Goal: Task Accomplishment & Management: Use online tool/utility

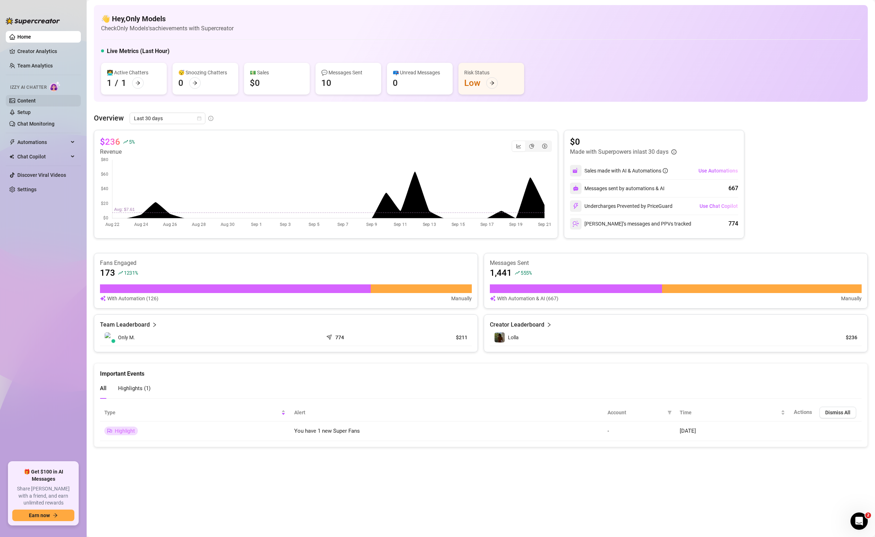
click at [31, 98] on link "Content" at bounding box center [26, 101] width 18 height 6
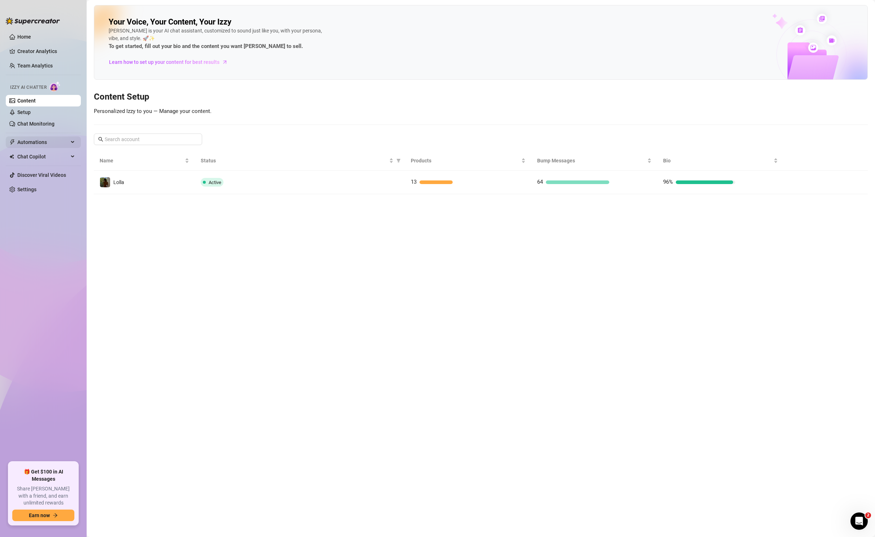
click at [65, 138] on span "Automations" at bounding box center [42, 142] width 51 height 12
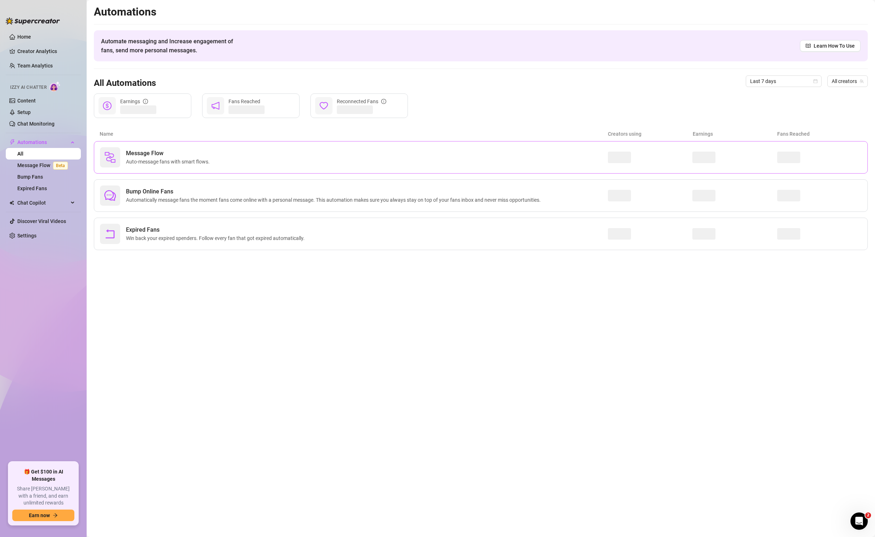
click at [221, 149] on div "Message Flow Auto-message fans with smart flows." at bounding box center [354, 157] width 508 height 20
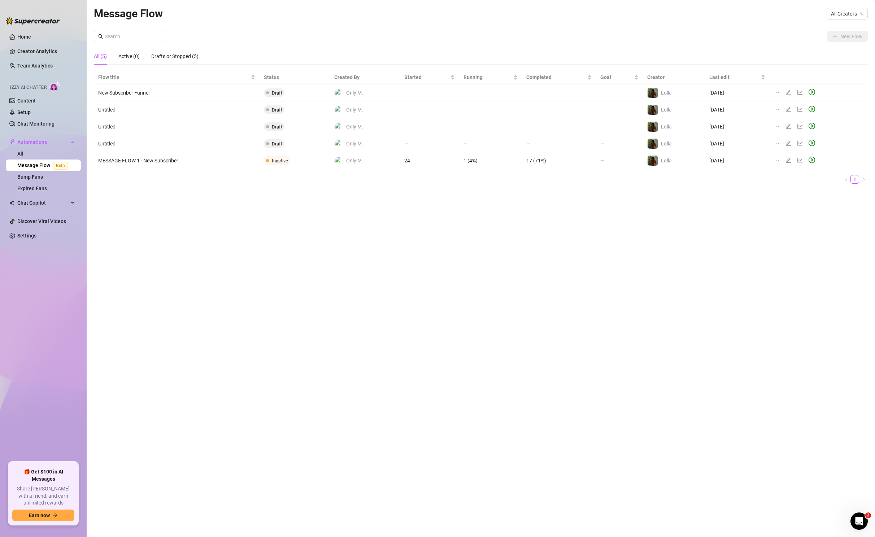
click at [791, 39] on div "New Flow" at bounding box center [481, 37] width 774 height 12
click at [857, 13] on span "All Creators" at bounding box center [847, 13] width 32 height 11
click at [847, 40] on span "( lolla.lova )" at bounding box center [849, 40] width 23 height 8
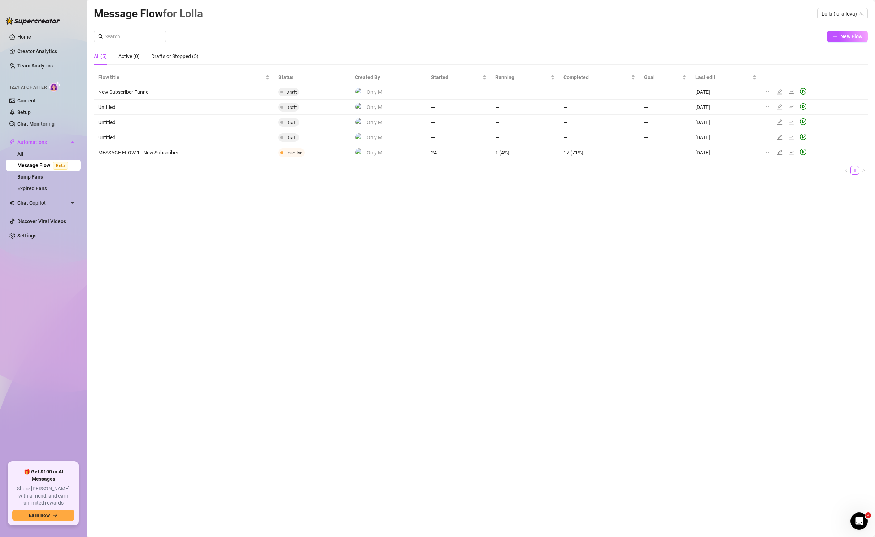
click at [737, 25] on div "Message Flow for [PERSON_NAME] (lolla.lova) New Flow All (5) Active (0) Drafts …" at bounding box center [481, 260] width 774 height 510
click at [839, 35] on button "New Flow" at bounding box center [847, 37] width 41 height 12
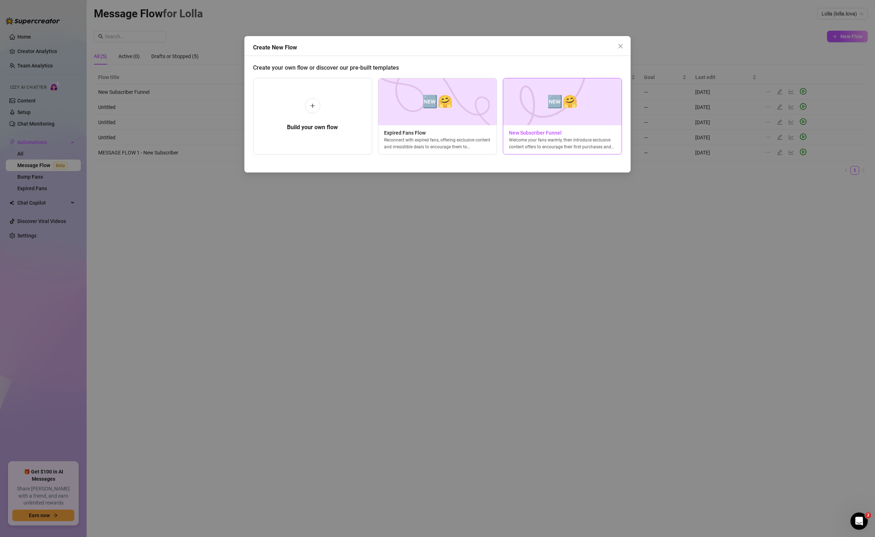
click at [552, 108] on span "🆕🤗" at bounding box center [562, 101] width 30 height 19
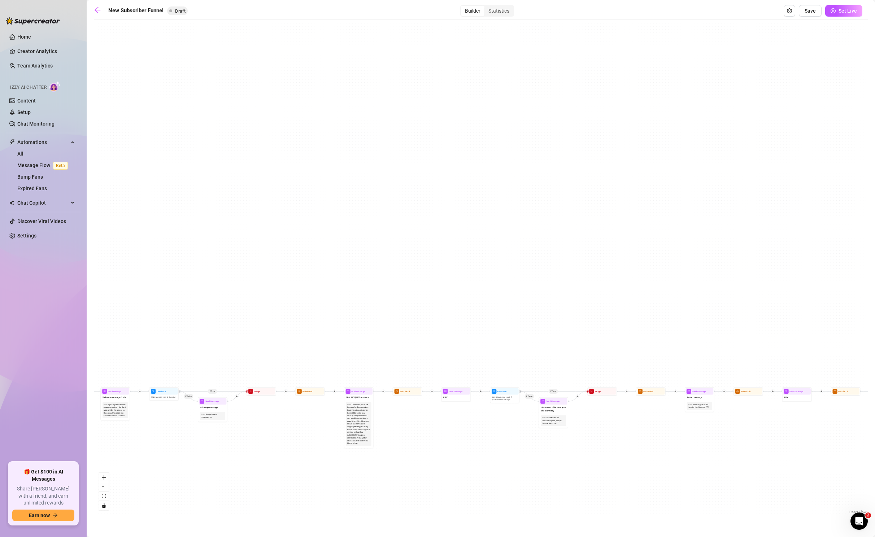
drag, startPoint x: 233, startPoint y: 257, endPoint x: 398, endPoint y: 197, distance: 175.5
click at [393, 197] on div "If True If True If True If False If False If False If True If False Merge Merge…" at bounding box center [481, 269] width 774 height 492
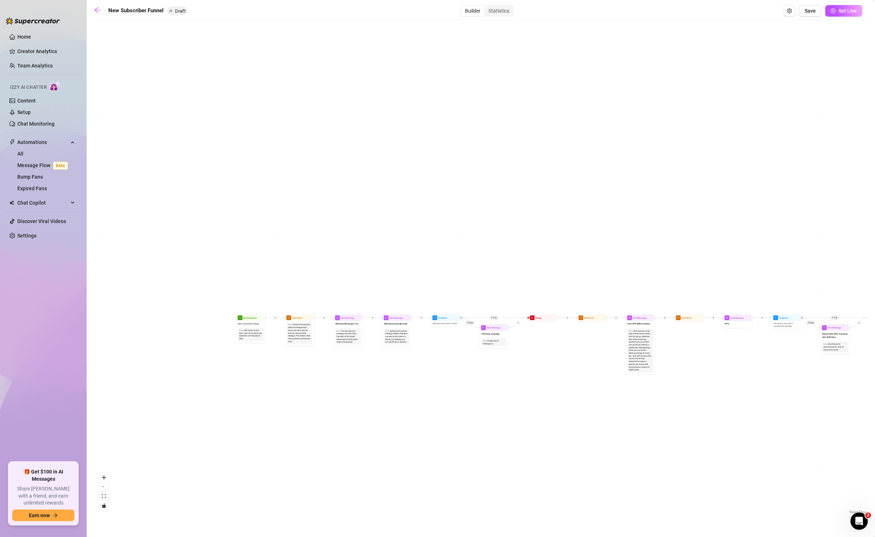
drag, startPoint x: 368, startPoint y: 227, endPoint x: 433, endPoint y: 220, distance: 65.3
click at [443, 222] on div "If True If True If True If False If False If False If True If False Merge Merge…" at bounding box center [481, 269] width 774 height 492
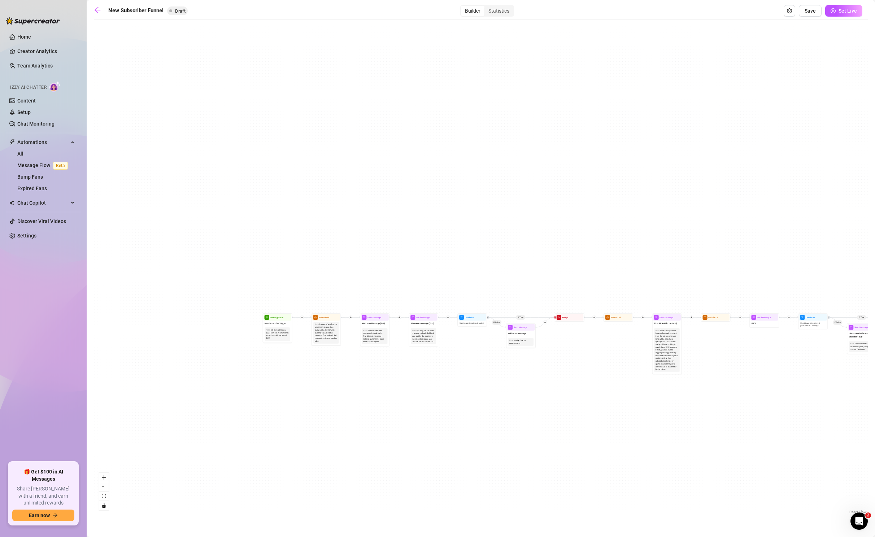
drag, startPoint x: 431, startPoint y: 219, endPoint x: 484, endPoint y: 148, distance: 88.9
click at [484, 148] on div "If True If True If True If False If False If False If True If False Merge Merge…" at bounding box center [481, 269] width 774 height 492
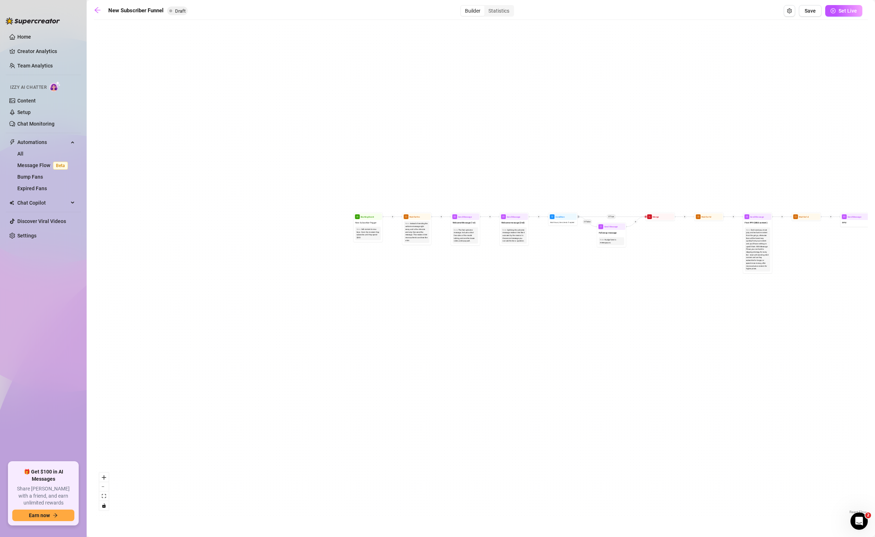
drag, startPoint x: 465, startPoint y: 202, endPoint x: 514, endPoint y: 165, distance: 61.6
click at [515, 167] on div "If True If True If True If False If False If False If True If False Merge Merge…" at bounding box center [481, 269] width 774 height 492
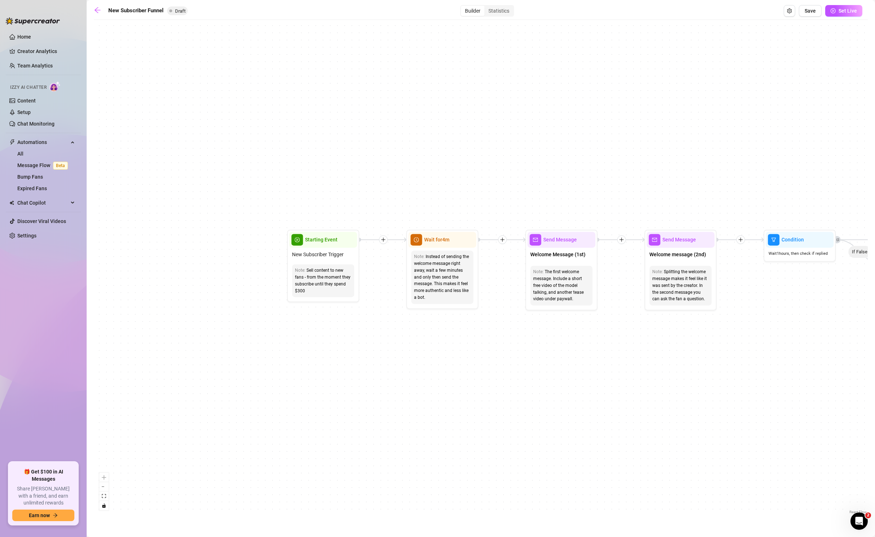
drag, startPoint x: 432, startPoint y: 201, endPoint x: 479, endPoint y: 134, distance: 81.8
click at [479, 134] on div "If True If True If True If False If False If False If True If False Merge Merge…" at bounding box center [481, 269] width 774 height 492
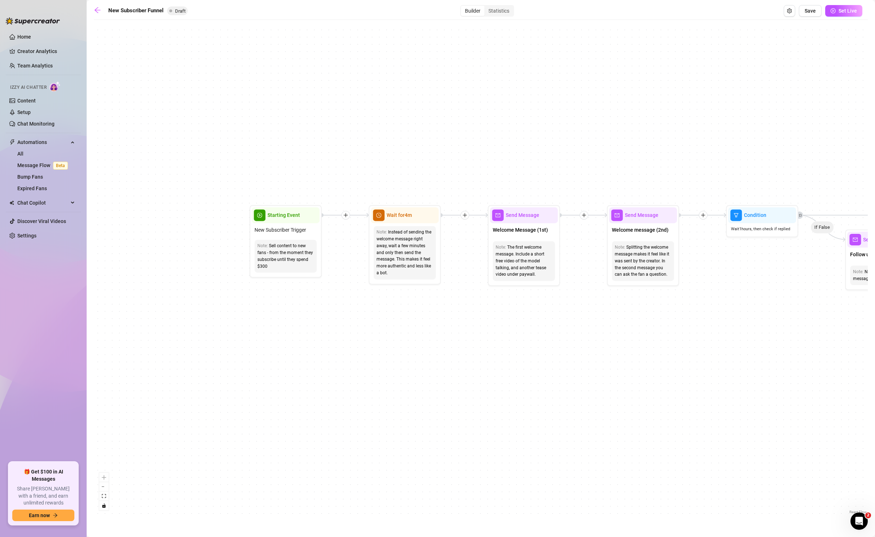
drag, startPoint x: 372, startPoint y: 324, endPoint x: 315, endPoint y: 323, distance: 57.8
click at [314, 326] on div "If True If True If True If False If False If False If True If False Merge Merge…" at bounding box center [481, 269] width 774 height 492
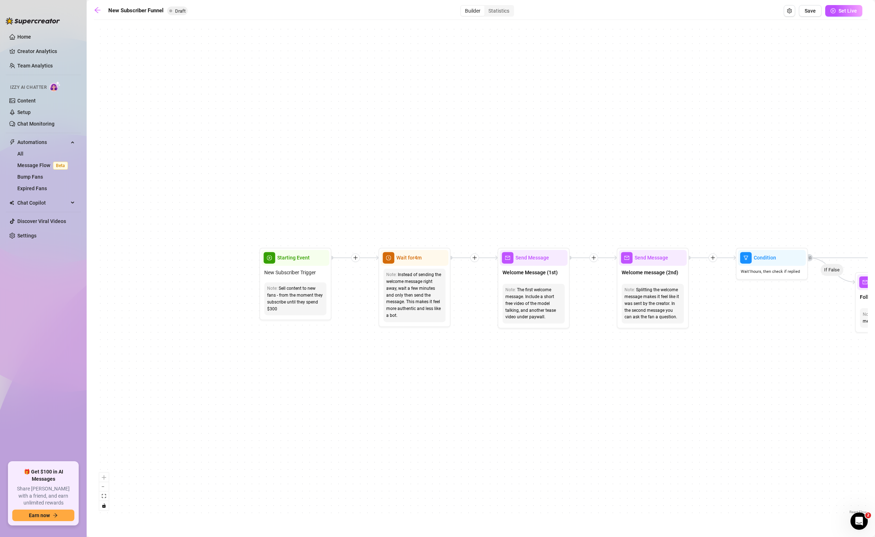
drag, startPoint x: 328, startPoint y: 302, endPoint x: 345, endPoint y: 337, distance: 38.4
click at [338, 344] on div "If True If True If True If False If False If False If True If False Merge Merge…" at bounding box center [481, 269] width 774 height 492
drag, startPoint x: 339, startPoint y: 342, endPoint x: 326, endPoint y: 282, distance: 61.6
click at [326, 281] on div "If True If True If True If False If False If False If True If False Merge Merge…" at bounding box center [481, 269] width 774 height 492
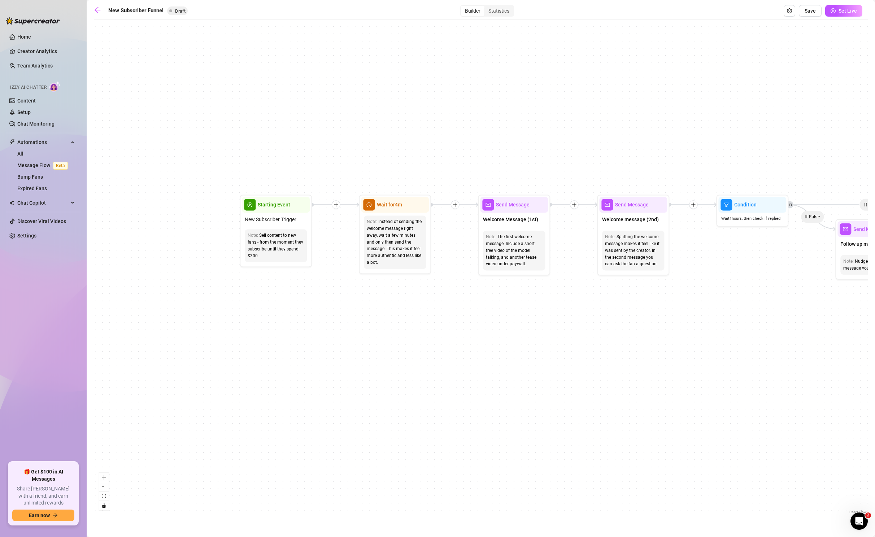
drag, startPoint x: 267, startPoint y: 157, endPoint x: 214, endPoint y: 192, distance: 64.1
click at [214, 192] on div "If True If True If True If False If False If False If True If False Merge Merge…" at bounding box center [481, 269] width 774 height 492
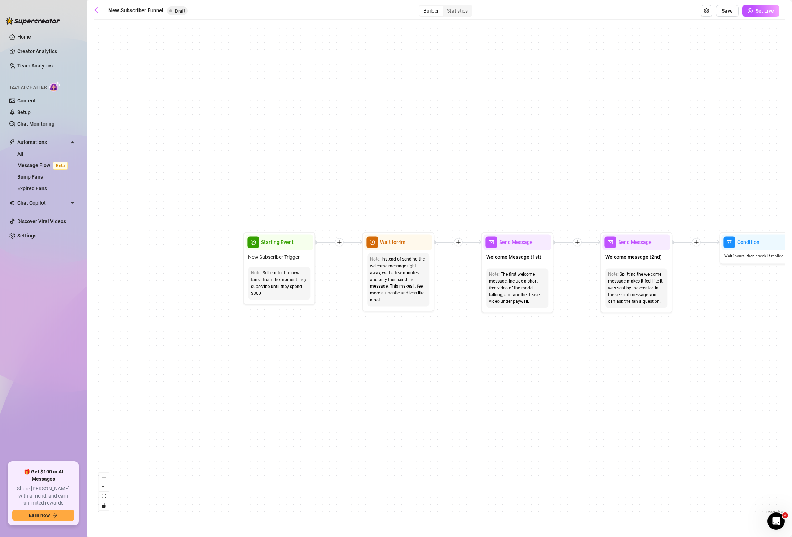
drag, startPoint x: 355, startPoint y: 356, endPoint x: 417, endPoint y: 358, distance: 62.5
click at [414, 358] on div "If True If True If True If False If False If False If True If False Merge Merge…" at bounding box center [439, 269] width 691 height 492
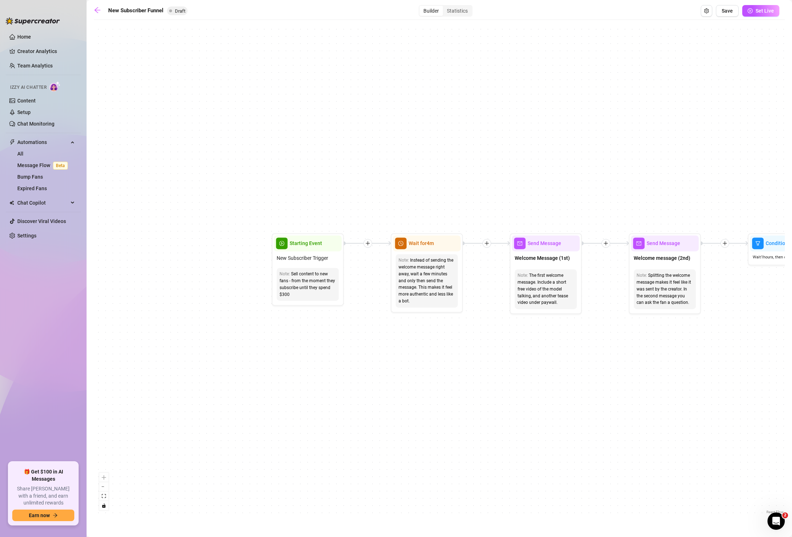
drag, startPoint x: 411, startPoint y: 370, endPoint x: 449, endPoint y: 370, distance: 37.9
click at [450, 369] on div "If True If True If True If False If False If False If True If False Merge Merge…" at bounding box center [439, 269] width 691 height 492
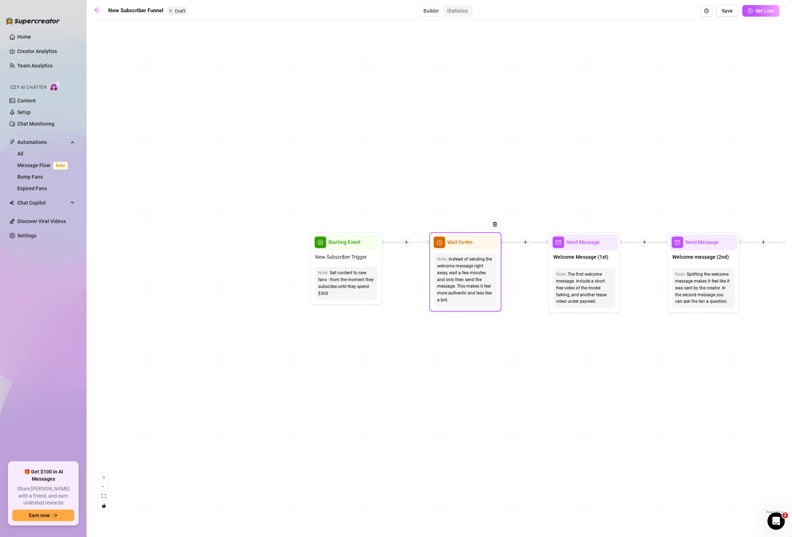
click at [458, 241] on span "Wait for 4m" at bounding box center [459, 242] width 25 height 8
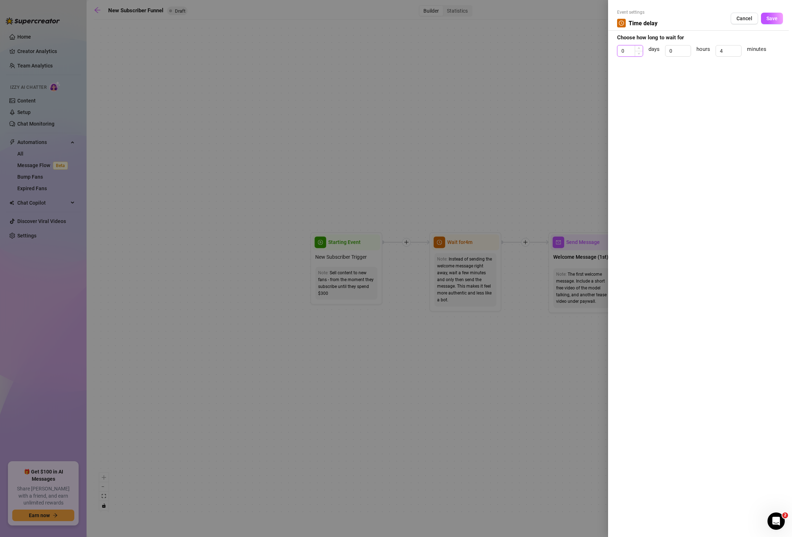
click at [631, 49] on input "0" at bounding box center [630, 50] width 25 height 11
click at [729, 48] on input "4" at bounding box center [728, 50] width 25 height 11
type input "20"
click button "Save" at bounding box center [772, 19] width 22 height 12
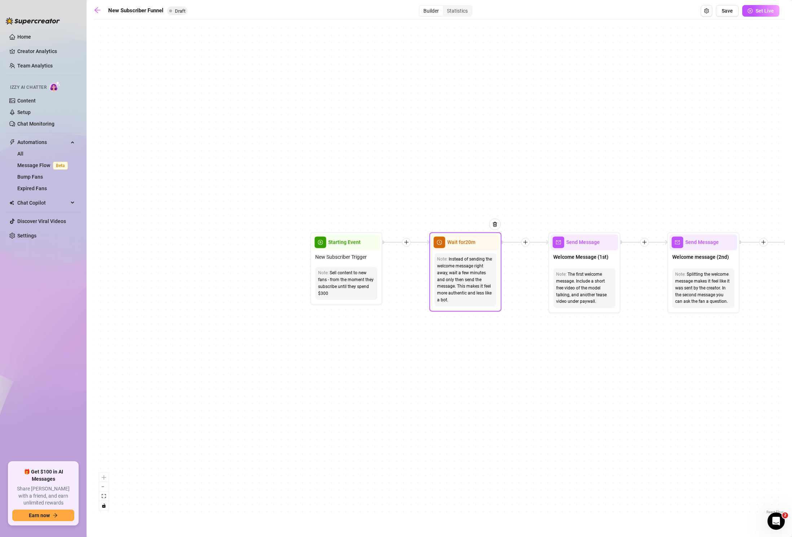
click at [478, 242] on div "Wait for 20m" at bounding box center [466, 242] width 68 height 16
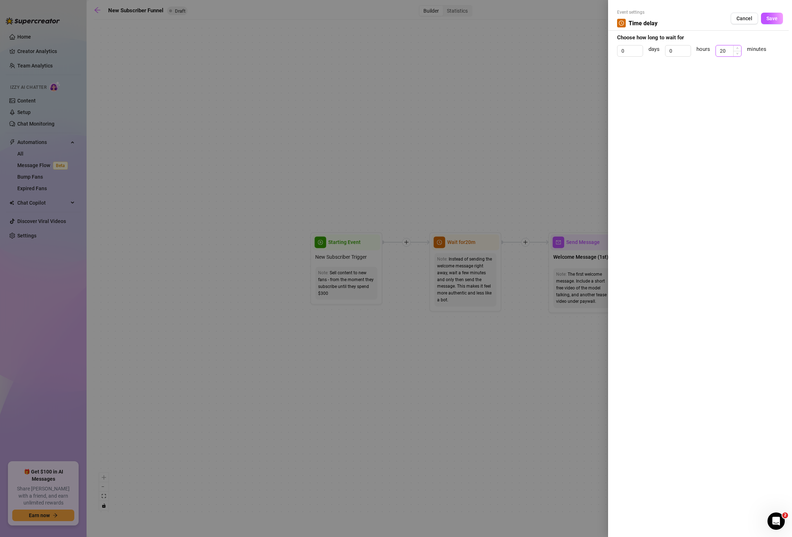
click at [725, 54] on input "20" at bounding box center [728, 50] width 25 height 11
type input "2"
type input "16"
click button "Save" at bounding box center [772, 19] width 22 height 12
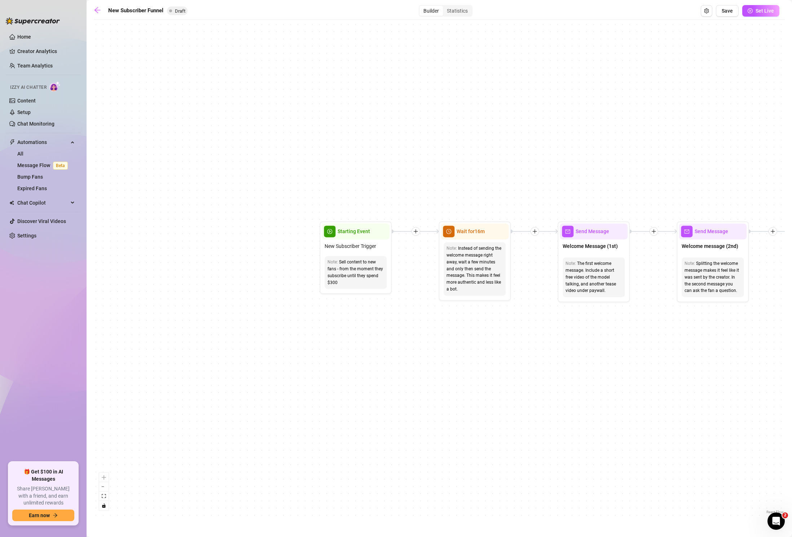
drag, startPoint x: 489, startPoint y: 164, endPoint x: 498, endPoint y: 153, distance: 14.1
click at [498, 153] on div "If True If True If True If False If False If False If True If False Merge Merge…" at bounding box center [439, 269] width 691 height 492
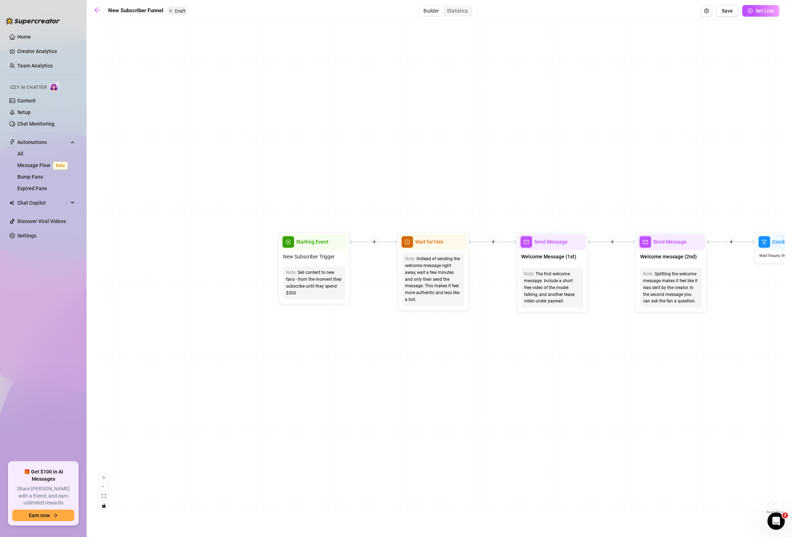
drag, startPoint x: 551, startPoint y: 197, endPoint x: 509, endPoint y: 211, distance: 44.7
click at [509, 210] on div "If True If True If True If False If False If False If True If False Merge Merge…" at bounding box center [439, 269] width 691 height 492
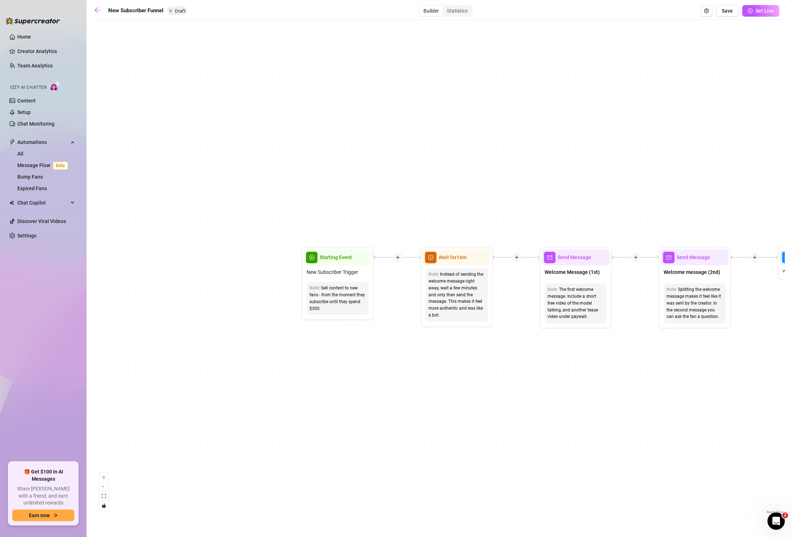
drag, startPoint x: 441, startPoint y: 128, endPoint x: 468, endPoint y: 142, distance: 29.9
click at [468, 142] on div "If True If True If True If False If False If False If True If False Merge Merge…" at bounding box center [439, 269] width 691 height 492
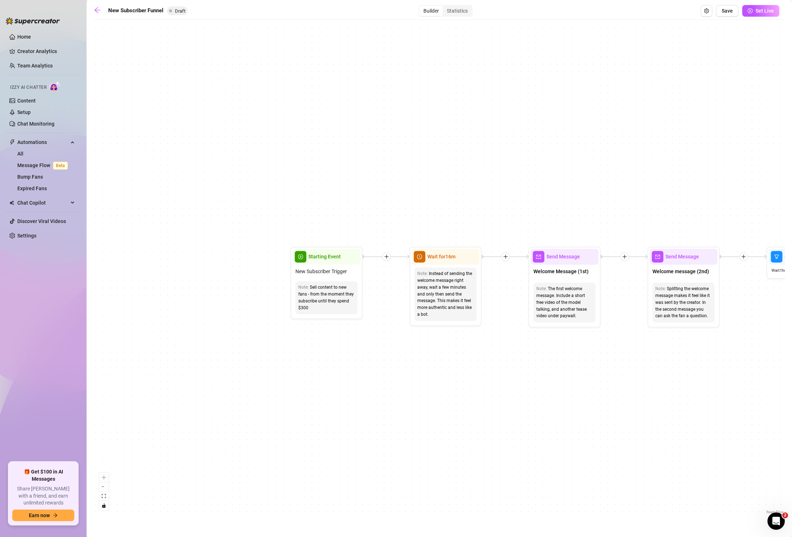
drag, startPoint x: 376, startPoint y: 157, endPoint x: 346, endPoint y: 156, distance: 29.2
click at [346, 156] on div "If True If True If True If False If False If False If True If False Merge Merge…" at bounding box center [439, 269] width 691 height 492
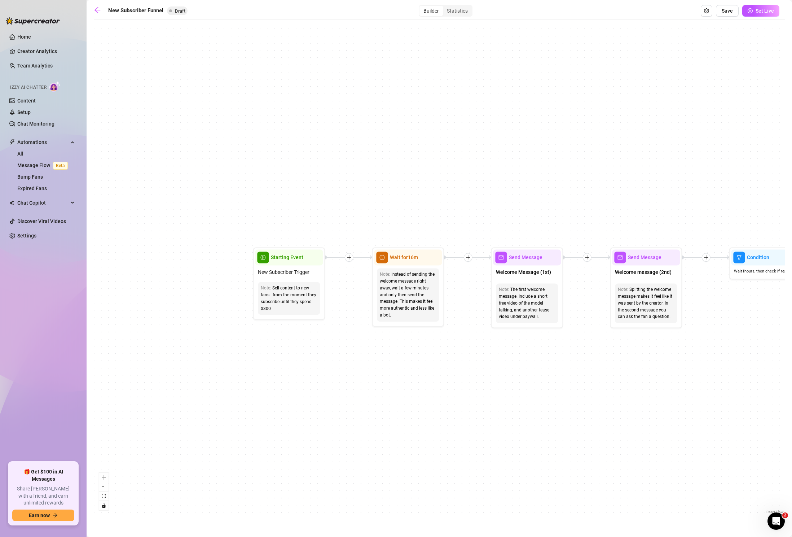
drag, startPoint x: 388, startPoint y: 145, endPoint x: 362, endPoint y: 146, distance: 25.3
click at [362, 146] on div "If True If True If True If False If False If False If True If False Merge Merge…" at bounding box center [439, 269] width 691 height 492
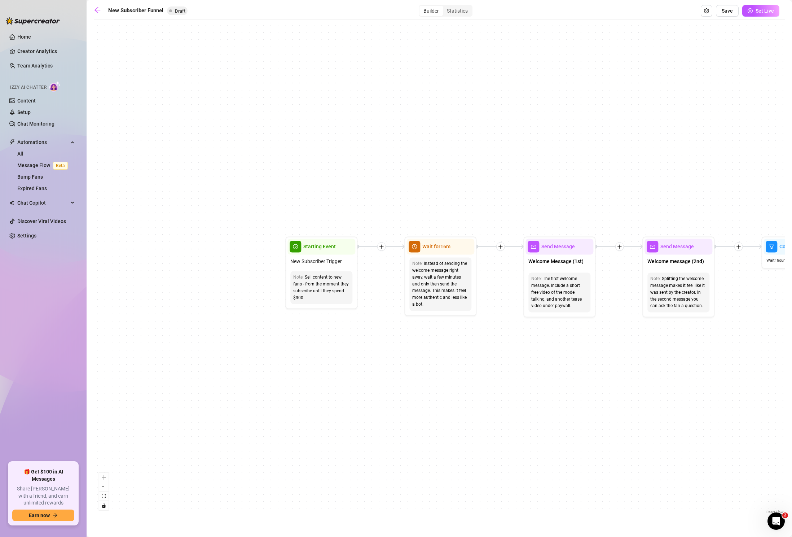
drag, startPoint x: 466, startPoint y: 209, endPoint x: 494, endPoint y: 188, distance: 34.9
click at [494, 188] on div "If True If True If True If False If False If False If True If False Merge Merge…" at bounding box center [439, 269] width 691 height 492
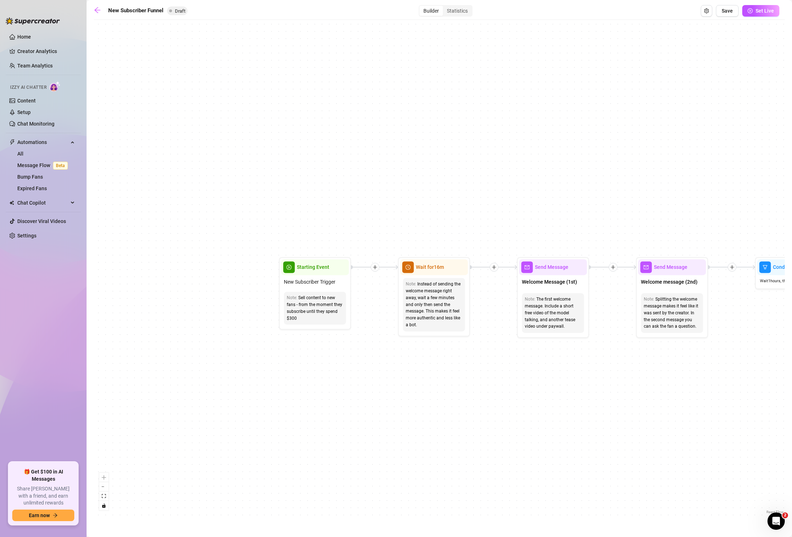
drag, startPoint x: 492, startPoint y: 196, endPoint x: 481, endPoint y: 208, distance: 16.1
click at [485, 218] on div "If True If True If True If False If False If False If True If False Merge Merge…" at bounding box center [439, 269] width 691 height 492
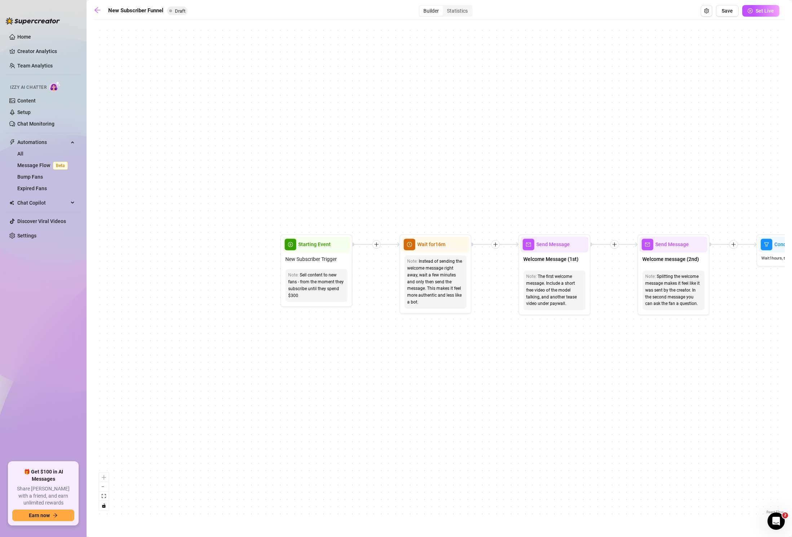
drag, startPoint x: 479, startPoint y: 205, endPoint x: 480, endPoint y: 179, distance: 26.0
click at [480, 179] on div "If True If True If True If False If False If False If True If False Merge Merge…" at bounding box center [439, 269] width 691 height 492
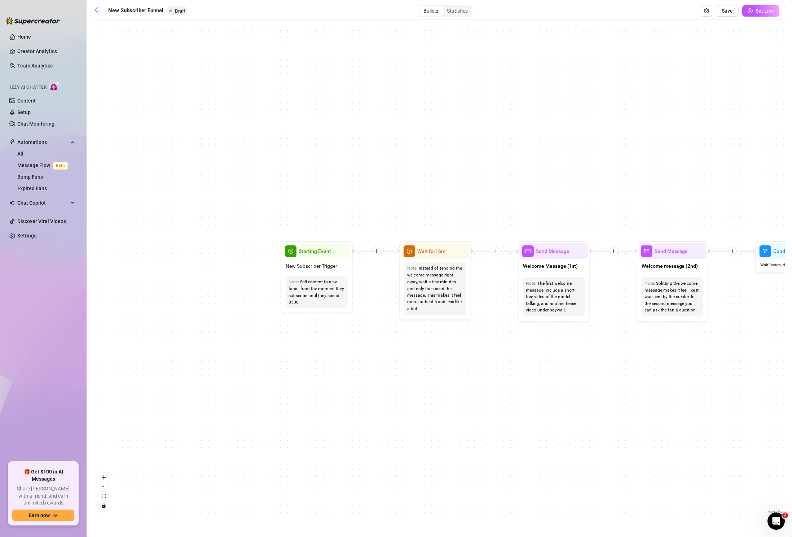
drag, startPoint x: 484, startPoint y: 212, endPoint x: 484, endPoint y: 221, distance: 9.0
click at [484, 221] on div "If True If True If True If False If False If False If True If False Merge Merge…" at bounding box center [439, 269] width 691 height 492
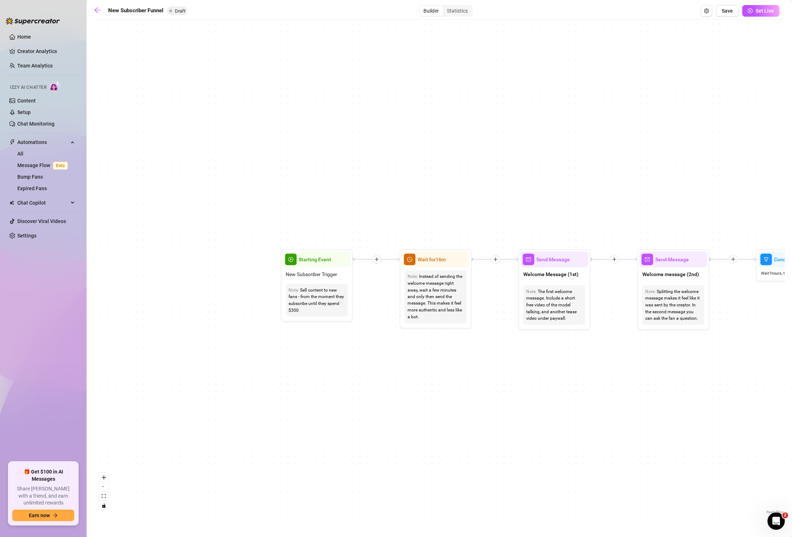
drag, startPoint x: 478, startPoint y: 205, endPoint x: 479, endPoint y: 217, distance: 12.3
click at [479, 217] on div "If True If True If True If False If False If False If True If False Merge Merge…" at bounding box center [439, 269] width 691 height 492
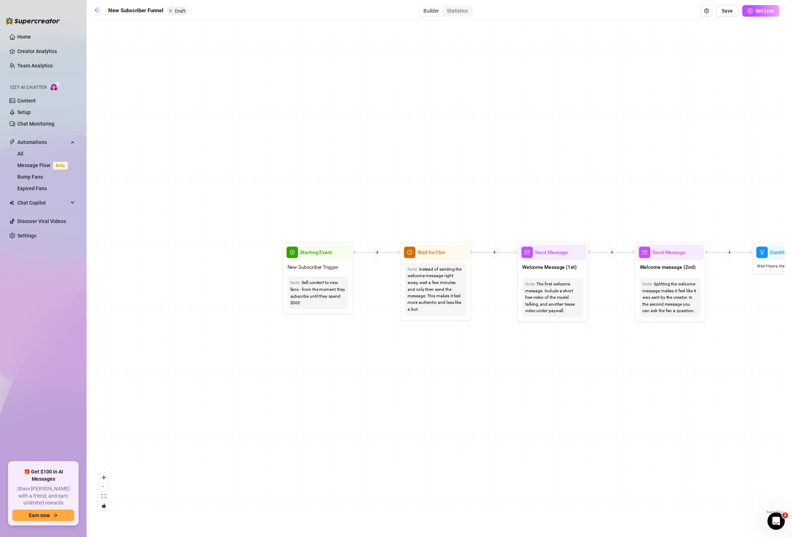
drag, startPoint x: 479, startPoint y: 214, endPoint x: 477, endPoint y: 205, distance: 9.1
click at [477, 205] on div "If True If True If True If False If False If False If True If False Merge Merge…" at bounding box center [439, 269] width 691 height 492
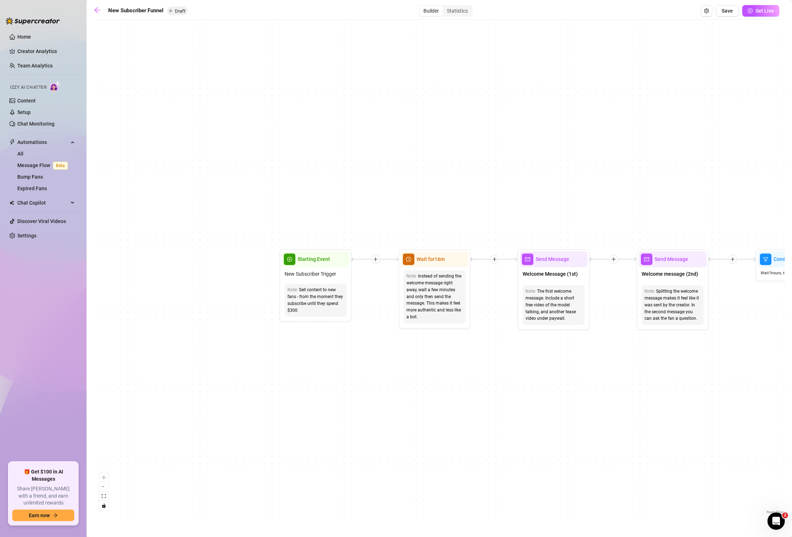
drag, startPoint x: 449, startPoint y: 189, endPoint x: 449, endPoint y: 196, distance: 7.6
click at [449, 196] on div "If True If True If True If False If False If False If True If False Merge Merge…" at bounding box center [439, 269] width 691 height 492
click at [566, 306] on div "The first welcome message. Include a short free video of the model talking, and…" at bounding box center [554, 307] width 56 height 34
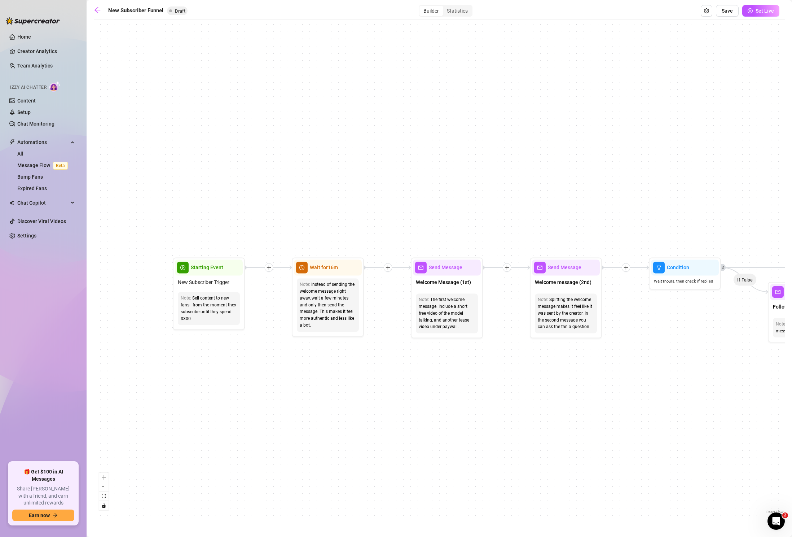
drag, startPoint x: 504, startPoint y: 193, endPoint x: 425, endPoint y: 201, distance: 78.6
click at [355, 200] on div "If True If True If True If False If False If False If True If False Merge Merge…" at bounding box center [439, 269] width 691 height 492
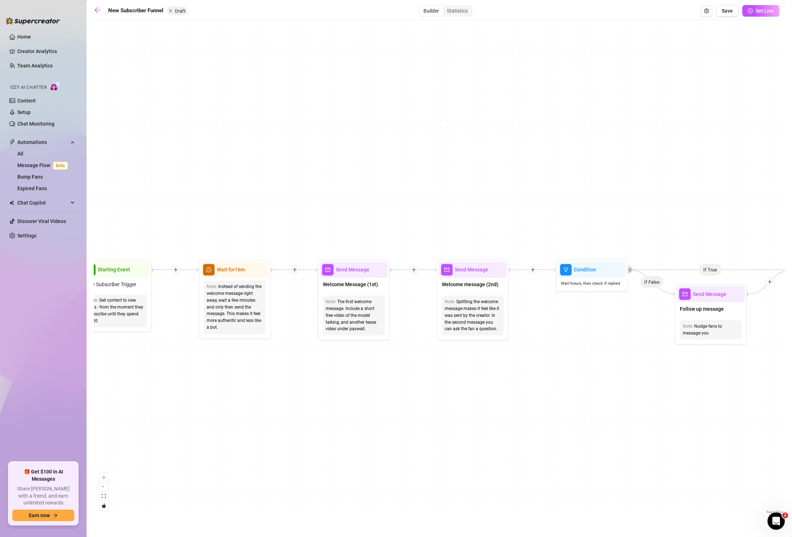
drag, startPoint x: 490, startPoint y: 190, endPoint x: 388, endPoint y: 202, distance: 102.1
click at [388, 202] on div "If True If True If True If False If False If False If True If False Merge Merge…" at bounding box center [439, 269] width 691 height 492
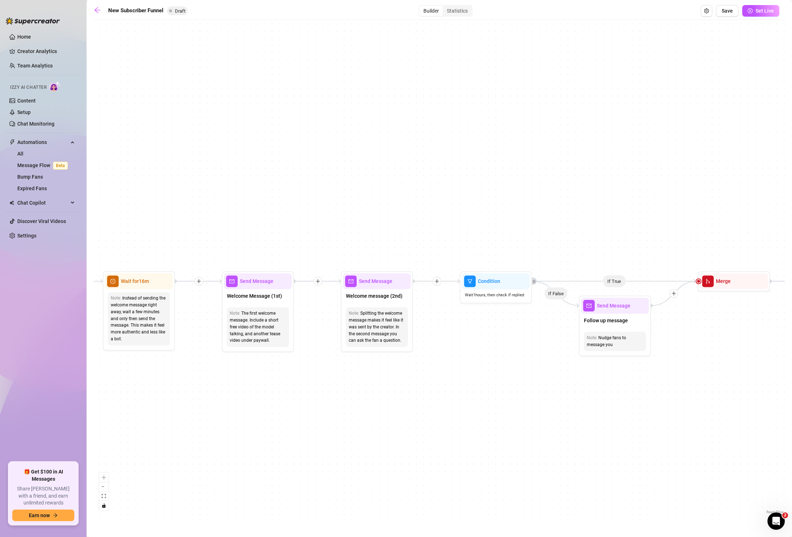
drag, startPoint x: 448, startPoint y: 193, endPoint x: 584, endPoint y: 177, distance: 136.6
click at [585, 178] on div "If True If True If True If False If False If False If True If False Merge Merge…" at bounding box center [439, 269] width 691 height 492
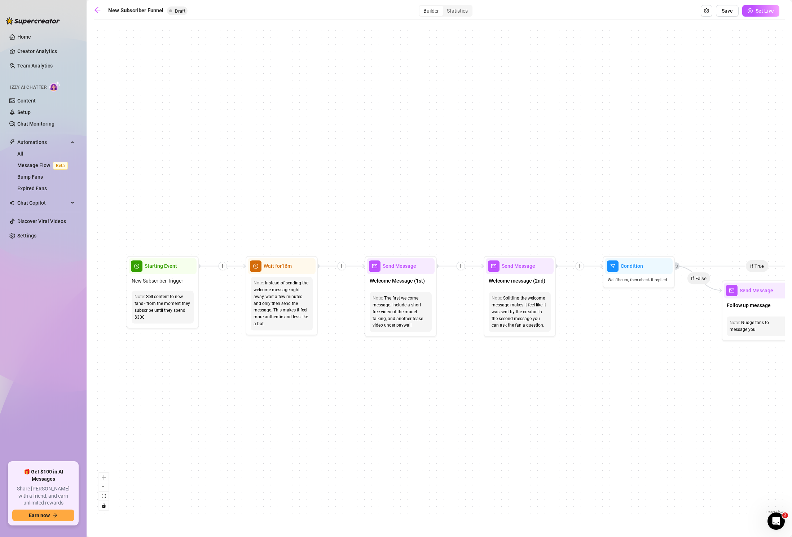
drag, startPoint x: 459, startPoint y: 187, endPoint x: 589, endPoint y: 181, distance: 130.4
click at [604, 182] on div "If True If True If True If False If False If False If True If False Merge Merge…" at bounding box center [439, 269] width 691 height 492
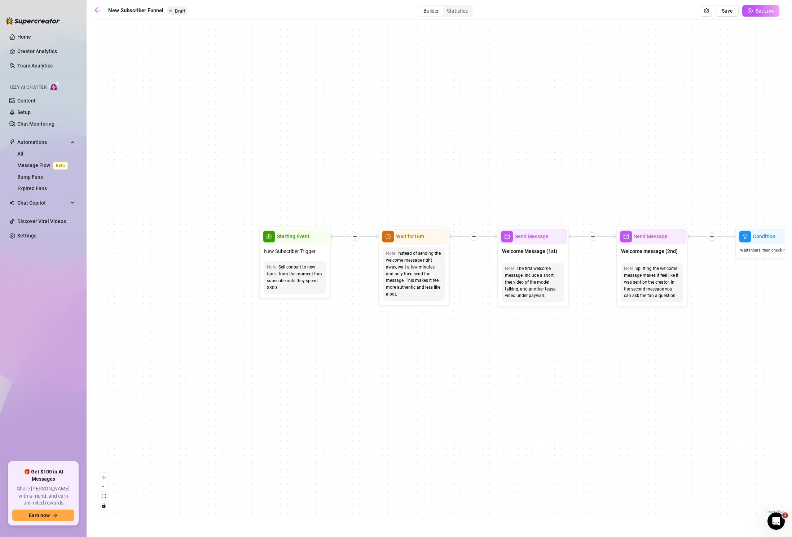
drag, startPoint x: 483, startPoint y: 486, endPoint x: 475, endPoint y: 461, distance: 25.9
click at [475, 461] on div "If True If True If True If False If False If False If True If False Merge Merge…" at bounding box center [439, 269] width 691 height 492
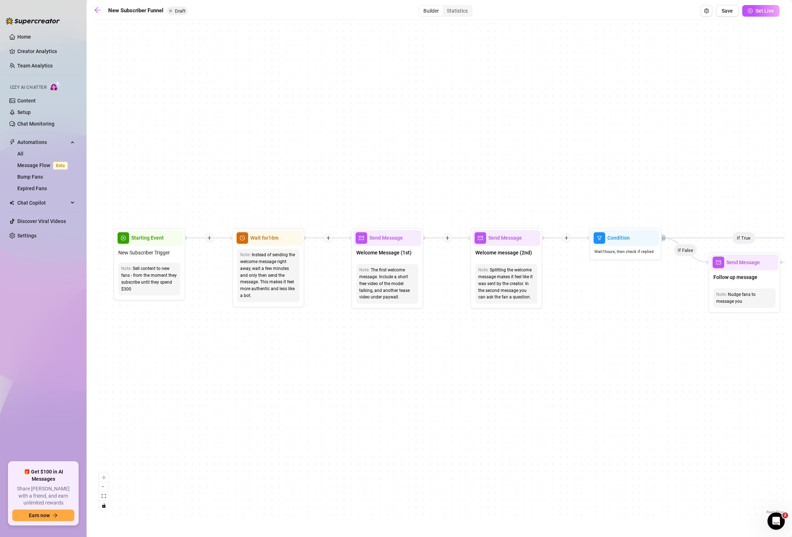
drag, startPoint x: 474, startPoint y: 464, endPoint x: 328, endPoint y: 465, distance: 146.5
click at [328, 465] on div "If True If True If True If False If False If False If True If False Merge Merge…" at bounding box center [439, 269] width 691 height 492
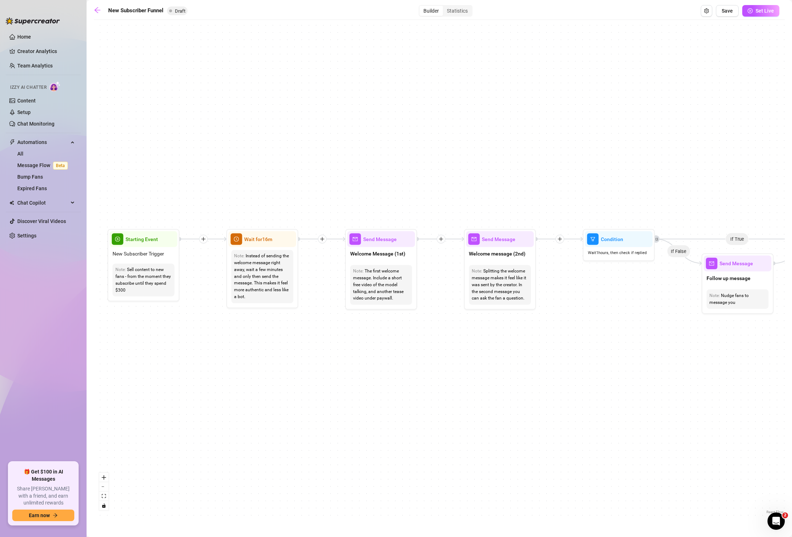
drag, startPoint x: 339, startPoint y: 463, endPoint x: 334, endPoint y: 463, distance: 5.1
click at [333, 463] on div "If True If True If True If False If False If False If True If False Merge Merge…" at bounding box center [439, 269] width 691 height 492
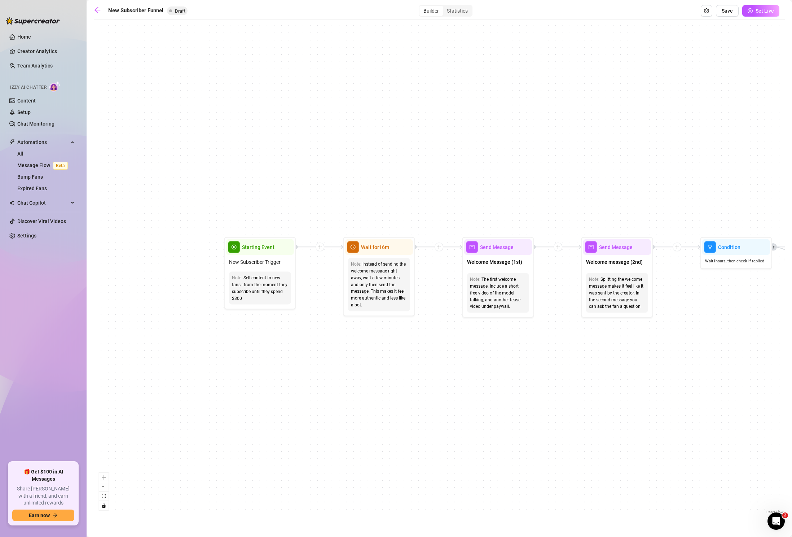
drag, startPoint x: 394, startPoint y: 351, endPoint x: 464, endPoint y: 355, distance: 69.8
click at [464, 355] on div "If True If True If True If False If False If False If True If False Merge Merge…" at bounding box center [439, 269] width 691 height 492
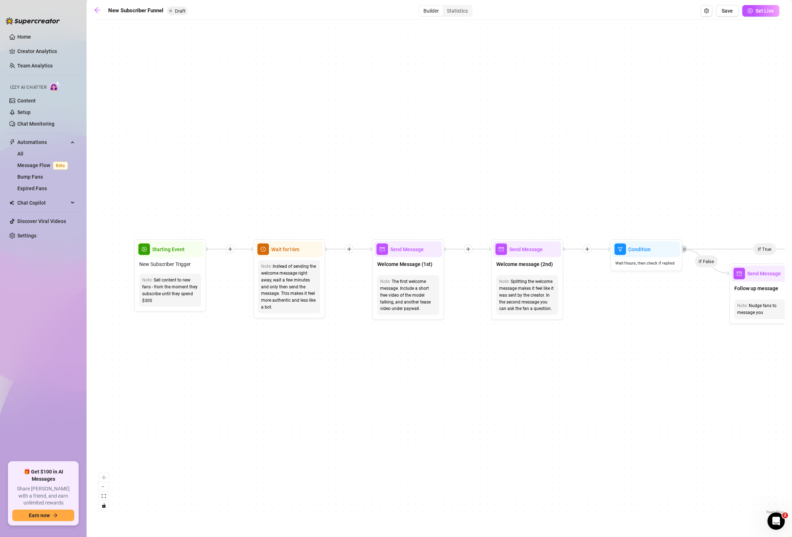
drag, startPoint x: 485, startPoint y: 362, endPoint x: 389, endPoint y: 364, distance: 96.4
click at [389, 364] on div "If True If True If True If False If False If False If True If False Merge Merge…" at bounding box center [439, 269] width 691 height 492
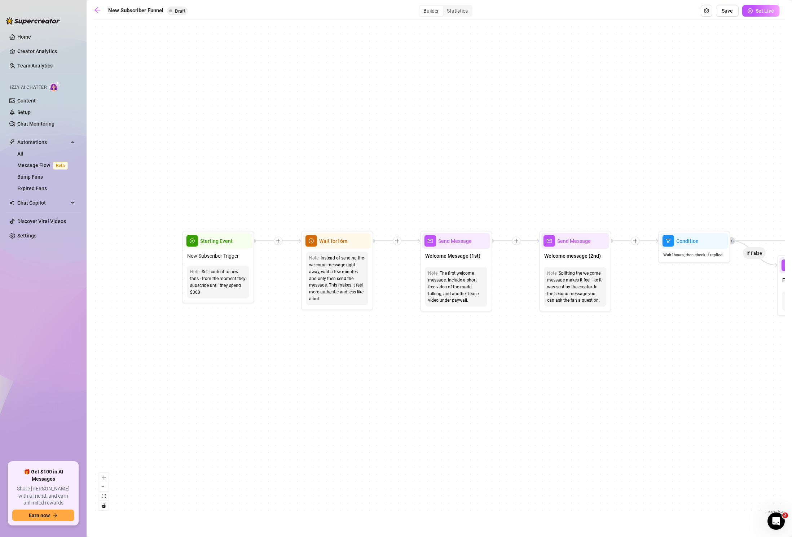
drag, startPoint x: 357, startPoint y: 368, endPoint x: 447, endPoint y: 354, distance: 91.7
click at [447, 354] on div "If True If True If True If False If False If False If True If False Merge Merge…" at bounding box center [439, 269] width 691 height 492
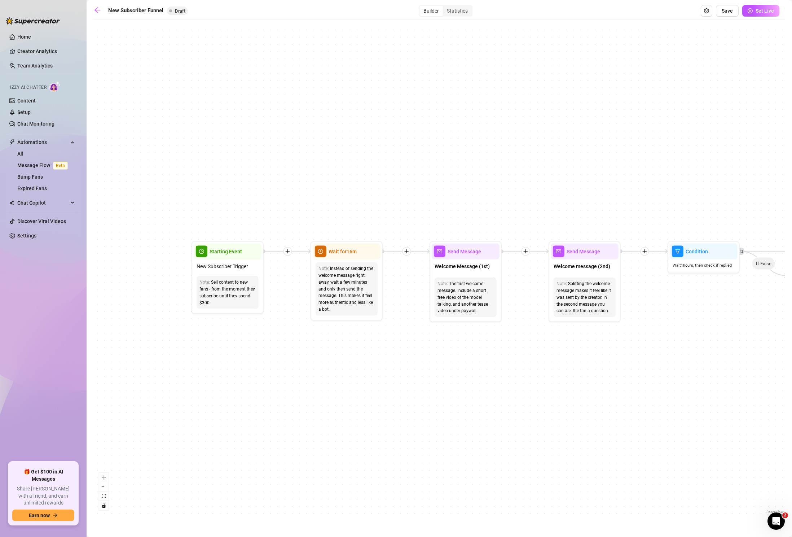
drag, startPoint x: 441, startPoint y: 198, endPoint x: 450, endPoint y: 208, distance: 13.5
click at [450, 208] on div "If True If True If True If False If False If False If True If False Merge Merge…" at bounding box center [439, 269] width 691 height 492
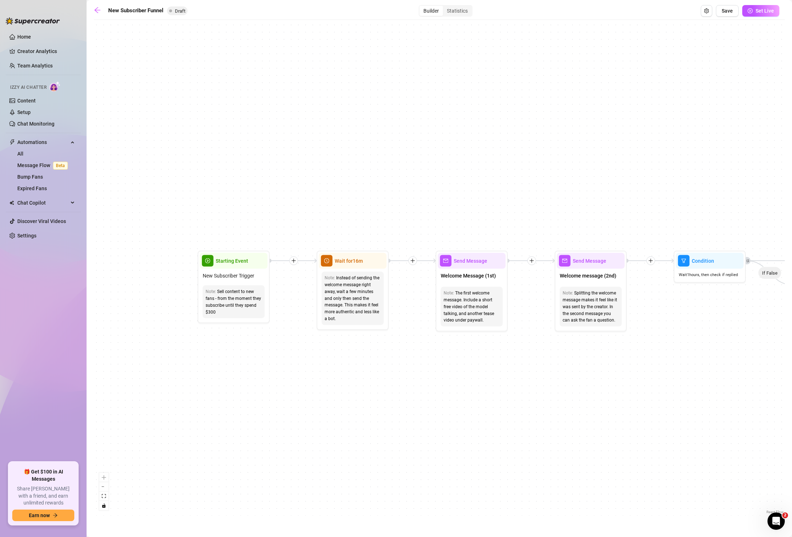
drag, startPoint x: 449, startPoint y: 197, endPoint x: 452, endPoint y: 202, distance: 5.7
click at [452, 202] on div "If True If True If True If False If False If False If True If False Merge Merge…" at bounding box center [439, 269] width 691 height 492
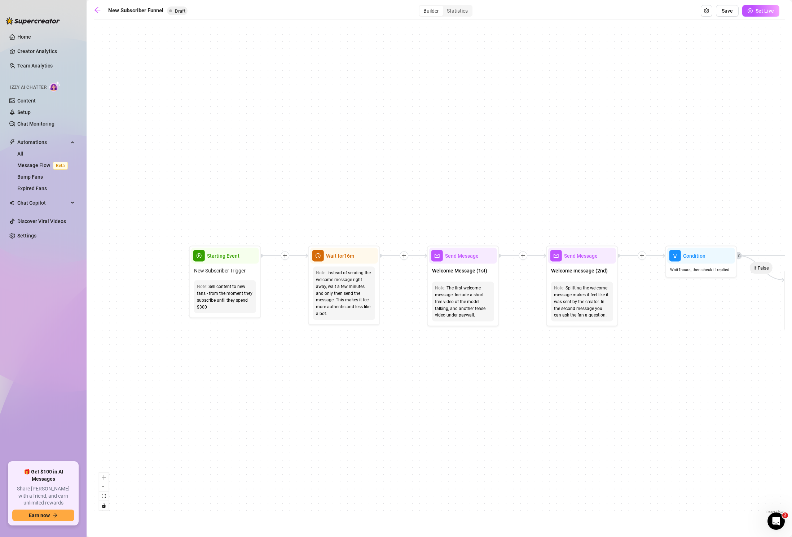
drag, startPoint x: 439, startPoint y: 197, endPoint x: 403, endPoint y: 184, distance: 37.7
click at [403, 184] on div "If True If True If True If False If False If False If True If False Merge Merge…" at bounding box center [439, 269] width 691 height 492
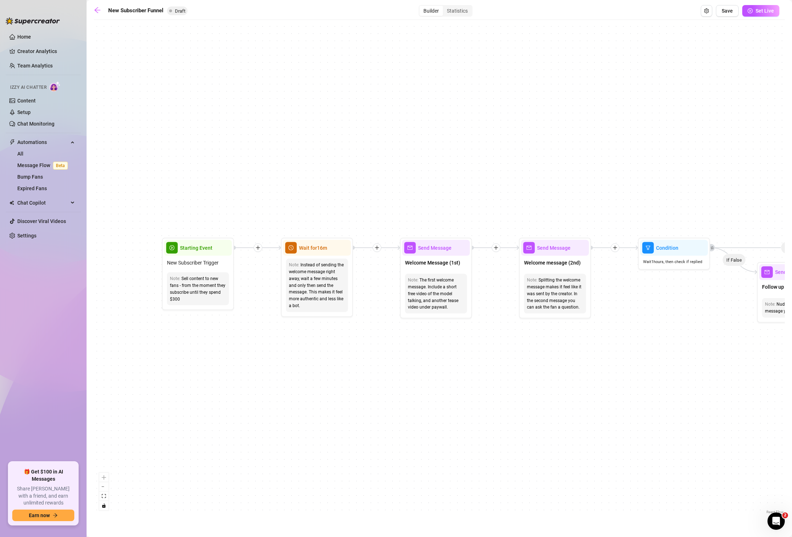
drag, startPoint x: 403, startPoint y: 184, endPoint x: 397, endPoint y: 185, distance: 6.6
click at [397, 185] on div "If True If True If True If False If False If False If True If False Merge Merge…" at bounding box center [439, 269] width 691 height 492
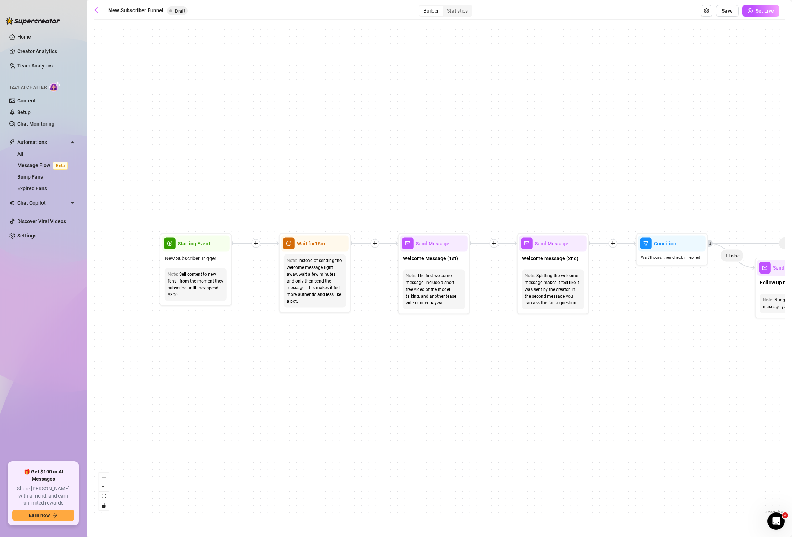
drag, startPoint x: 413, startPoint y: 142, endPoint x: 417, endPoint y: 136, distance: 6.5
click at [417, 136] on div "If True If True If True If False If False If False If True If False Merge Merge…" at bounding box center [439, 269] width 691 height 492
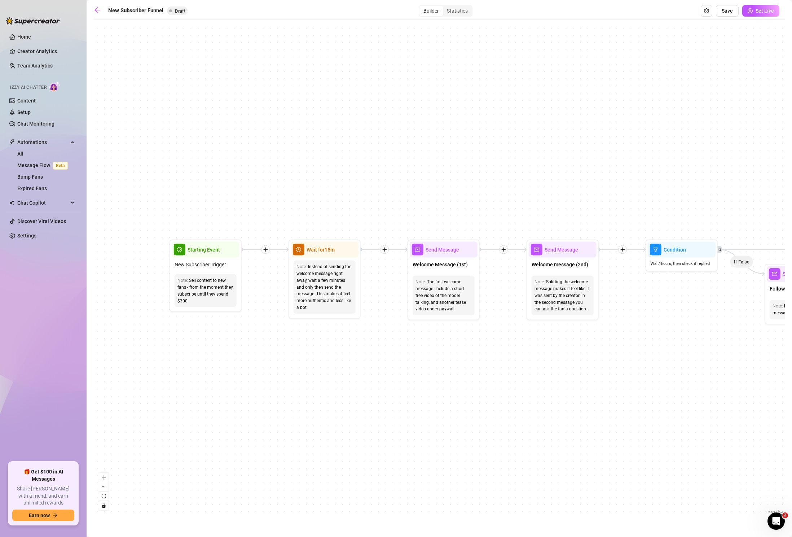
drag, startPoint x: 426, startPoint y: 379, endPoint x: 436, endPoint y: 385, distance: 11.5
click at [436, 385] on div "If True If True If True If False If False If False If True If False Merge Merge…" at bounding box center [439, 269] width 691 height 492
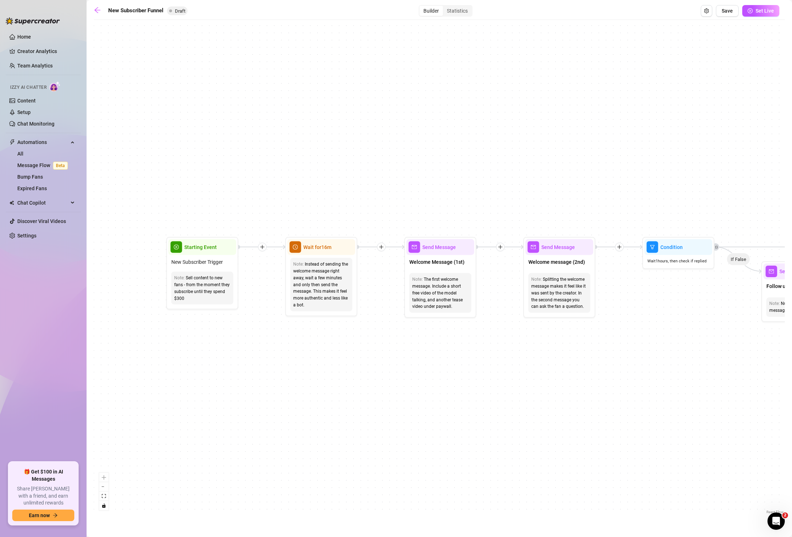
click at [417, 384] on div "If True If True If True If False If False If False If True If False Merge Merge…" at bounding box center [439, 269] width 691 height 492
click at [415, 407] on div "If True If True If True If False If False If False If True If False Merge Merge…" at bounding box center [439, 269] width 691 height 492
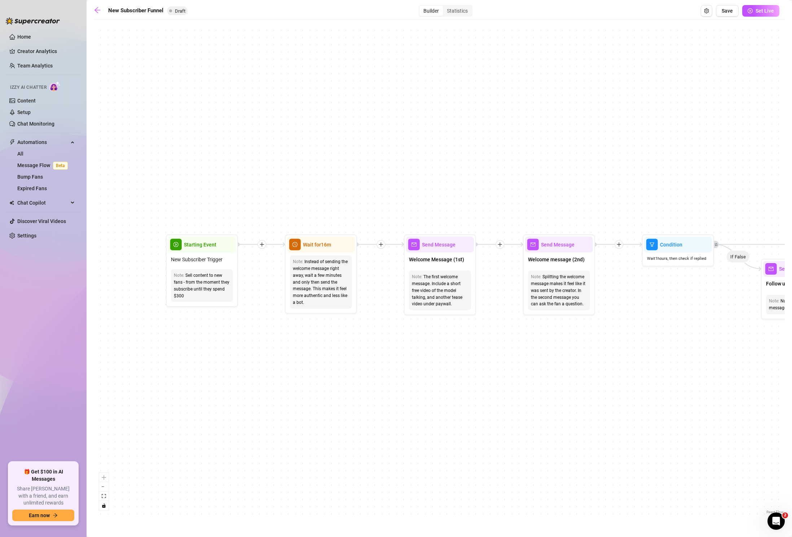
click at [412, 407] on div "If True If True If True If False If False If False If True If False Merge Merge…" at bounding box center [439, 269] width 691 height 492
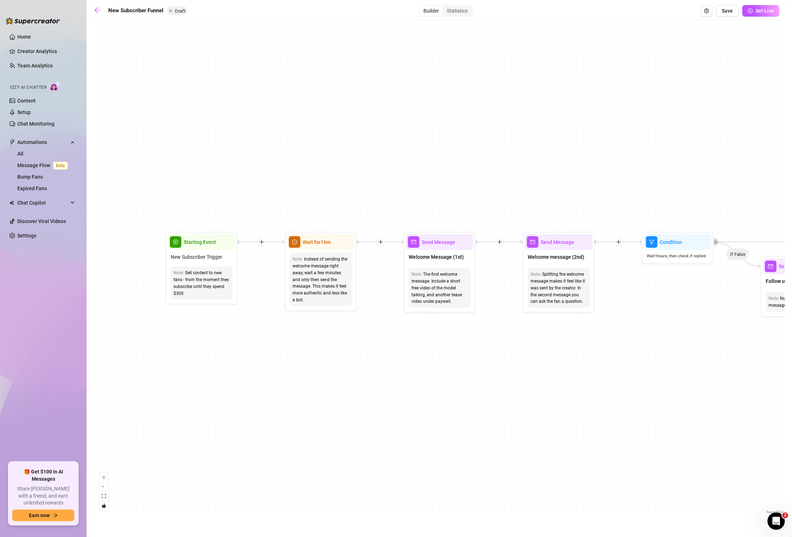
click at [405, 406] on div "If True If True If True If False If False If False If True If False Merge Merge…" at bounding box center [439, 269] width 691 height 492
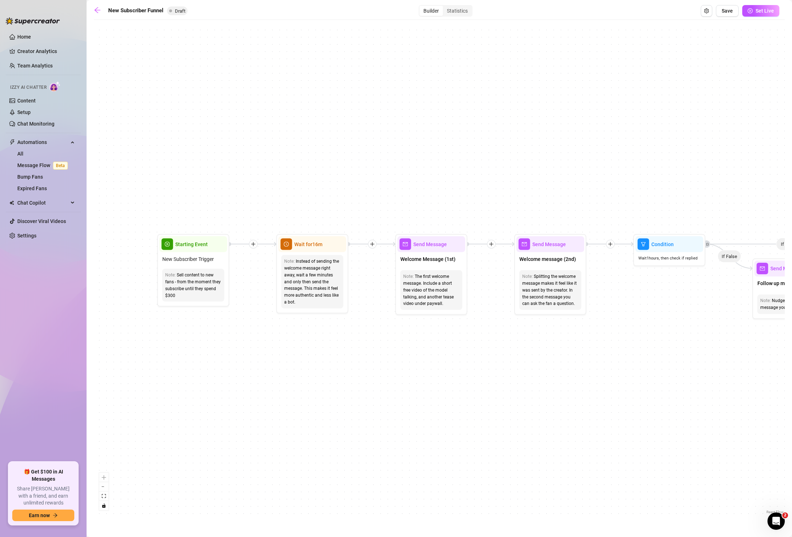
drag, startPoint x: 405, startPoint y: 412, endPoint x: 397, endPoint y: 414, distance: 8.7
click at [397, 414] on div "If True If True If True If False If False If False If True If False Merge Merge…" at bounding box center [439, 269] width 691 height 492
click at [371, 411] on div "If True If True If True If False If False If False If True If False Merge Merge…" at bounding box center [439, 269] width 691 height 492
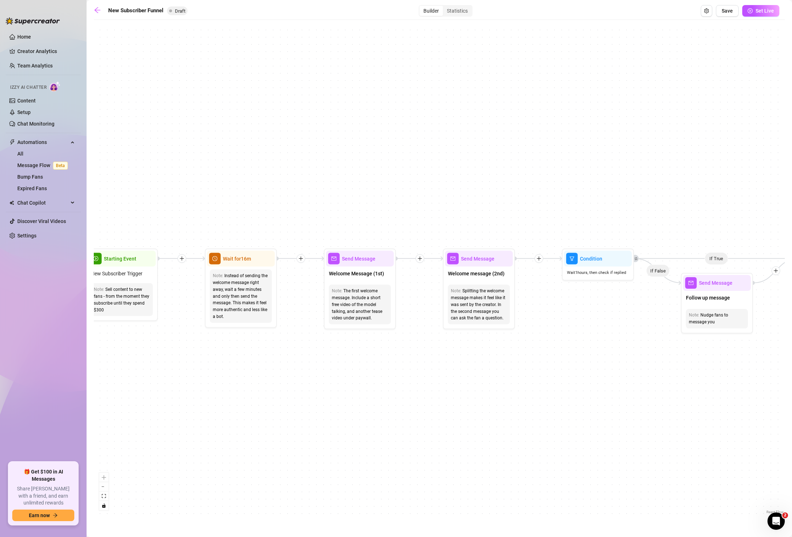
drag, startPoint x: 435, startPoint y: 384, endPoint x: 464, endPoint y: 389, distance: 29.7
click at [364, 397] on div "If True If True If True If False If False If False If True If False Merge Merge…" at bounding box center [439, 269] width 691 height 492
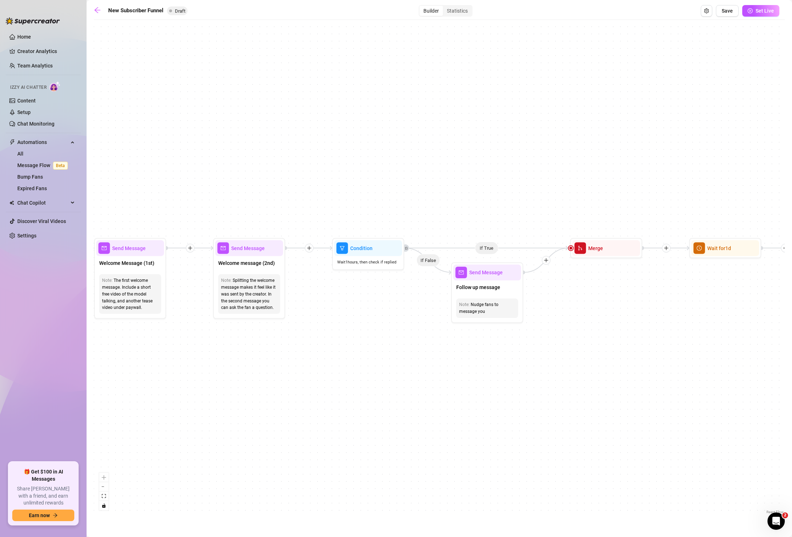
drag, startPoint x: 587, startPoint y: 383, endPoint x: 411, endPoint y: 369, distance: 176.3
click at [393, 374] on div "If True If True If True If False If False If False If True If False Merge Merge…" at bounding box center [439, 269] width 691 height 492
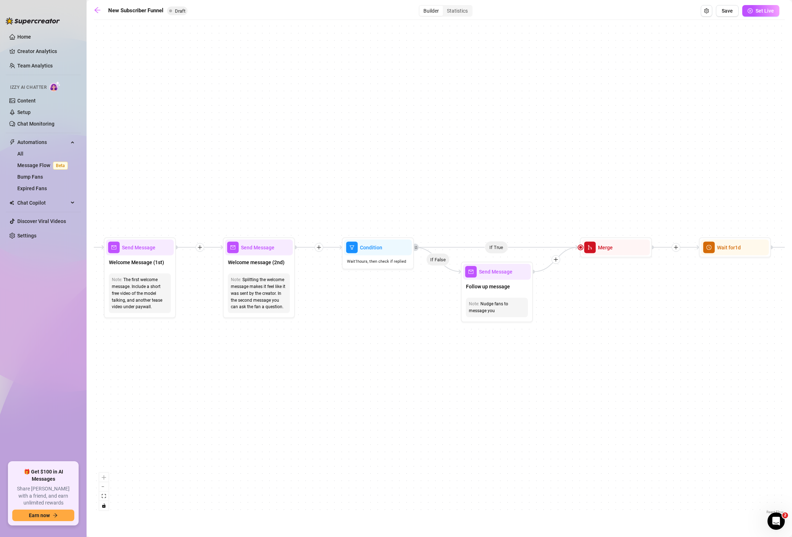
drag, startPoint x: 360, startPoint y: 366, endPoint x: 556, endPoint y: 362, distance: 196.3
click at [556, 362] on div "If True If True If True If False If False If False If True If False Merge Merge…" at bounding box center [439, 269] width 691 height 492
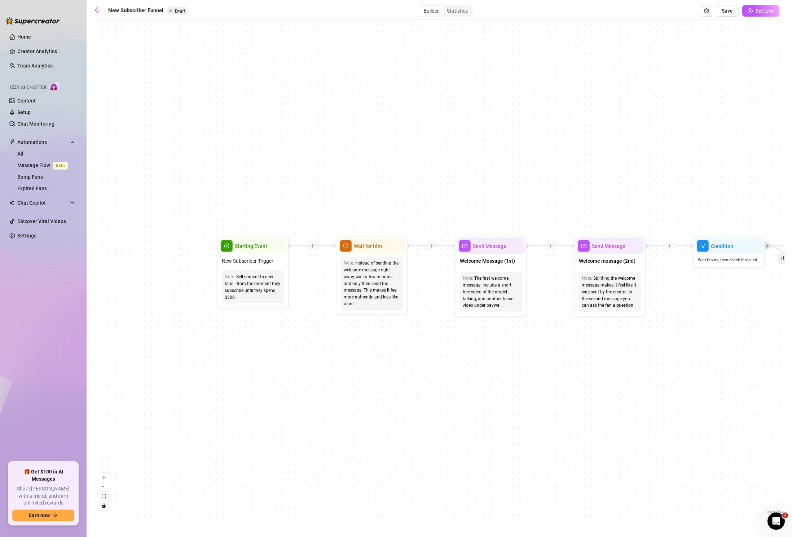
drag, startPoint x: 330, startPoint y: 398, endPoint x: 551, endPoint y: 399, distance: 220.8
click at [553, 402] on div "If True If True If True If False If False If False If True If False Merge Merge…" at bounding box center [439, 269] width 691 height 492
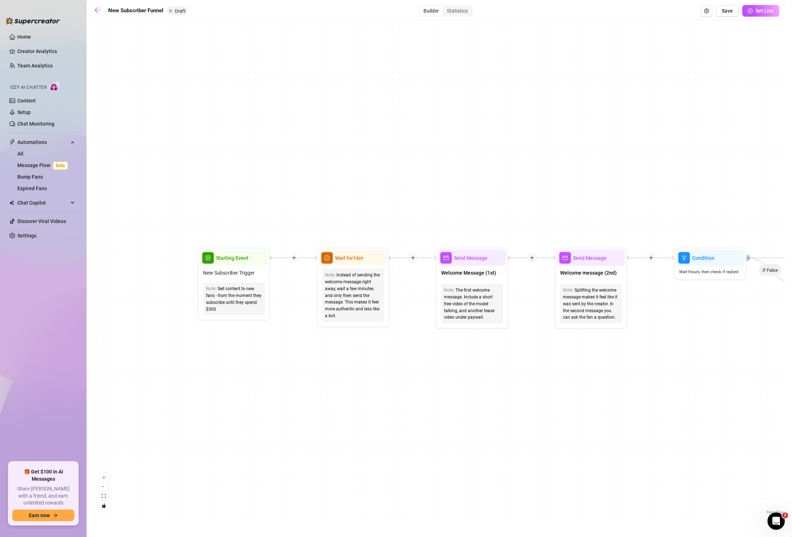
drag, startPoint x: 447, startPoint y: 384, endPoint x: 360, endPoint y: 397, distance: 87.5
click at [354, 395] on div "If True If True If True If False If False If False If True If False Merge Merge…" at bounding box center [439, 269] width 691 height 492
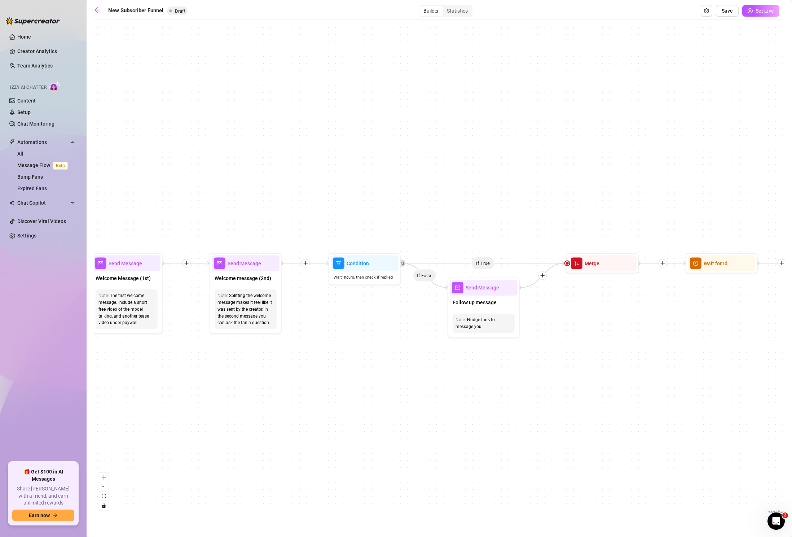
drag, startPoint x: 510, startPoint y: 367, endPoint x: 186, endPoint y: 372, distance: 324.4
click at [186, 372] on div "If True If True If True If False If False If False If True If False Merge Merge…" at bounding box center [439, 269] width 691 height 492
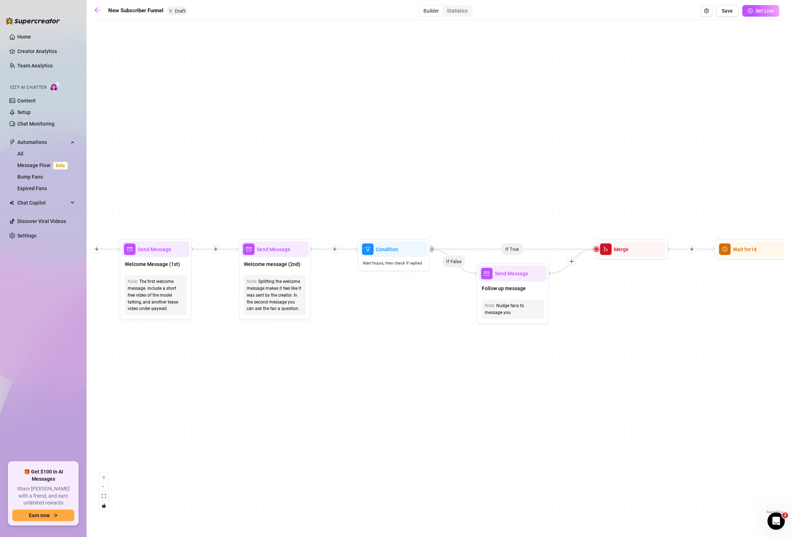
drag, startPoint x: 530, startPoint y: 423, endPoint x: 599, endPoint y: 407, distance: 70.7
click at [597, 406] on div "If True If True If True If False If False If False If True If False Merge Merge…" at bounding box center [439, 269] width 691 height 492
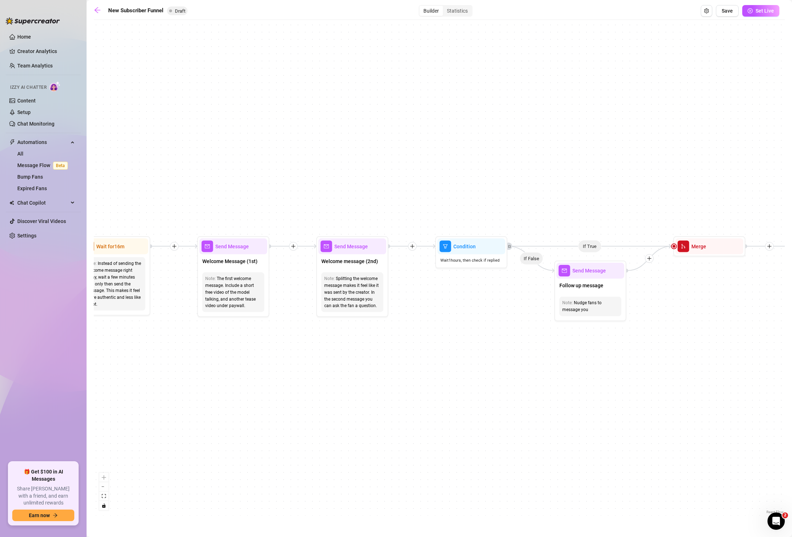
drag, startPoint x: 432, startPoint y: 415, endPoint x: 564, endPoint y: 429, distance: 133.5
click at [564, 429] on div "If True If True If True If False If False If False If True If False Merge Merge…" at bounding box center [439, 269] width 691 height 492
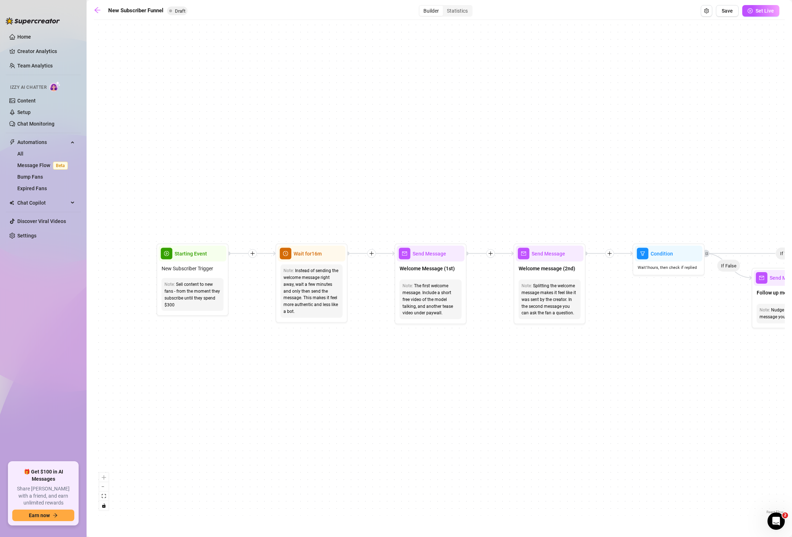
drag, startPoint x: 469, startPoint y: 399, endPoint x: 572, endPoint y: 401, distance: 102.8
click at [575, 402] on div "If True If True If True If False If False If False If True If False Merge Merge…" at bounding box center [439, 269] width 691 height 492
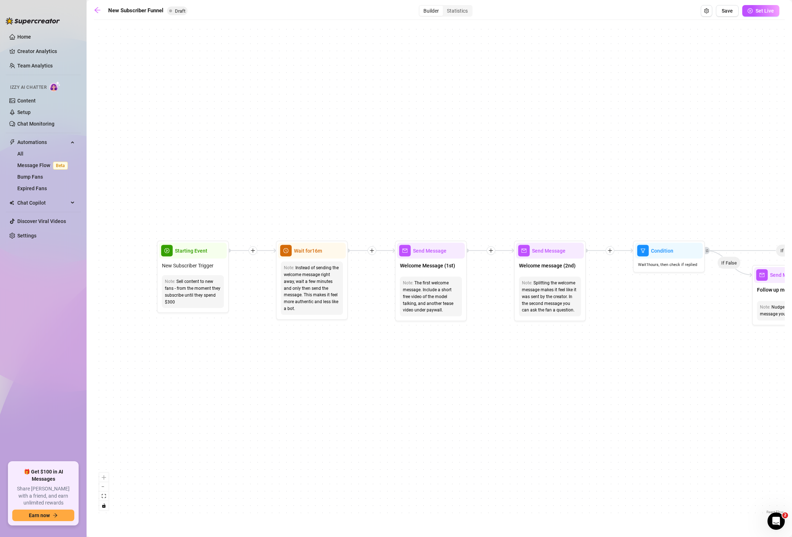
drag, startPoint x: 493, startPoint y: 417, endPoint x: 446, endPoint y: 414, distance: 47.0
click at [447, 415] on div "If True If True If True If False If False If False If True If False Merge Merge…" at bounding box center [439, 269] width 691 height 492
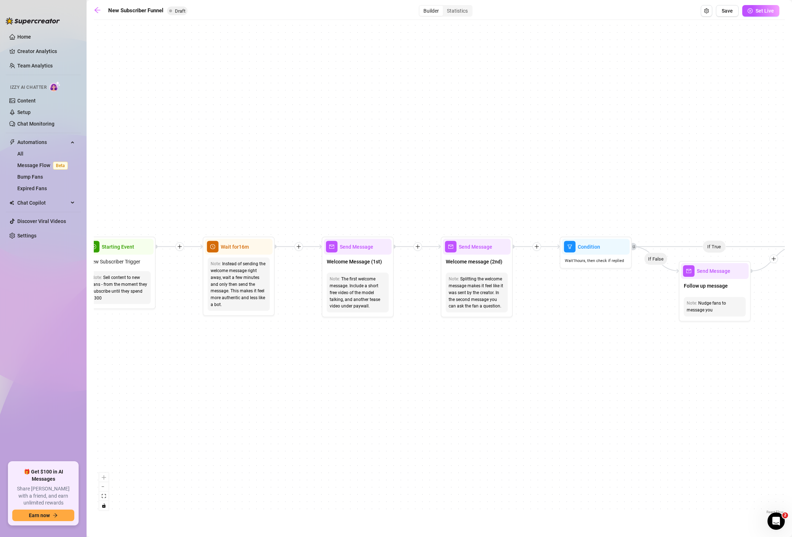
drag, startPoint x: 481, startPoint y: 415, endPoint x: 424, endPoint y: 410, distance: 57.9
click at [424, 410] on div "If True If True If True If False If False If False If True If False Merge Merge…" at bounding box center [439, 269] width 691 height 492
click at [23, 38] on link "Home" at bounding box center [24, 37] width 14 height 6
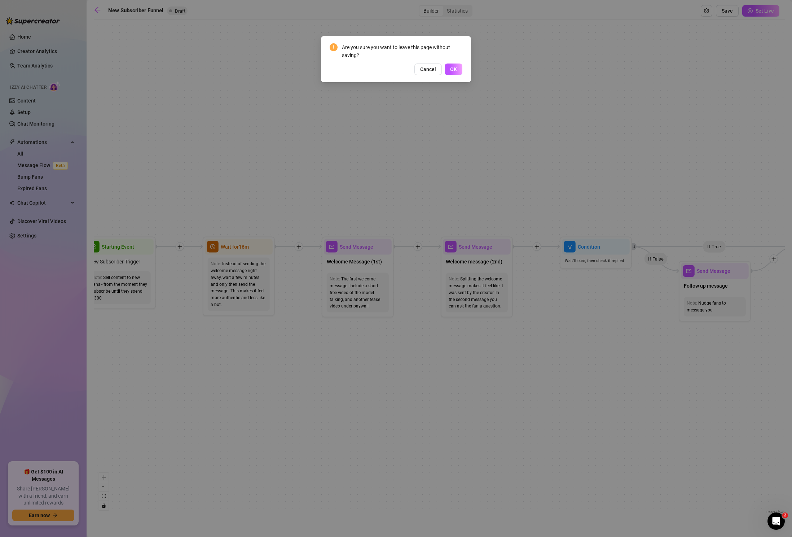
drag, startPoint x: 454, startPoint y: 73, endPoint x: 489, endPoint y: 196, distance: 128.5
click at [454, 73] on button "OK" at bounding box center [454, 70] width 18 height 12
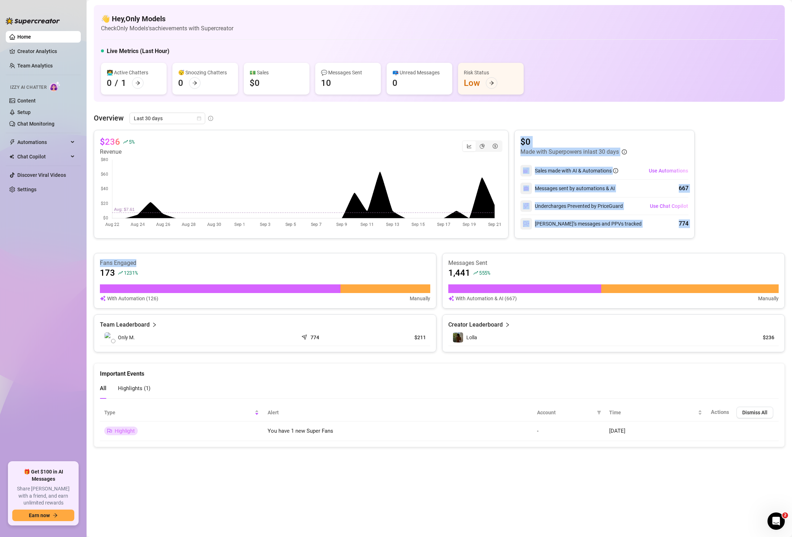
drag, startPoint x: 284, startPoint y: 244, endPoint x: 306, endPoint y: 252, distance: 23.5
click at [328, 259] on div "$236 5 % Revenue $0 Made with Superpowers in last 30 days Sales made with AI & …" at bounding box center [439, 241] width 691 height 222
drag, startPoint x: 261, startPoint y: 242, endPoint x: 295, endPoint y: 265, distance: 41.8
click at [261, 242] on div "$236 5 % Revenue $0 Made with Superpowers in last 30 days Sales made with AI & …" at bounding box center [439, 241] width 691 height 222
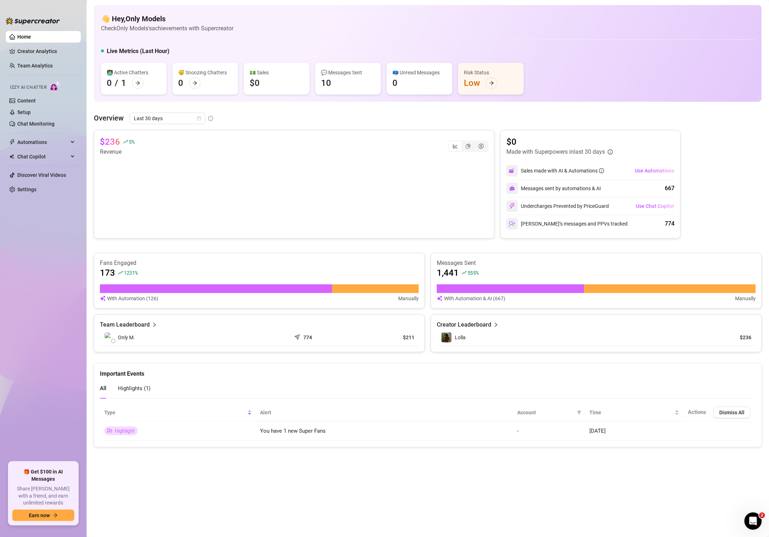
drag, startPoint x: 48, startPoint y: 138, endPoint x: 78, endPoint y: 168, distance: 42.4
click at [48, 138] on span "Automations" at bounding box center [42, 142] width 51 height 12
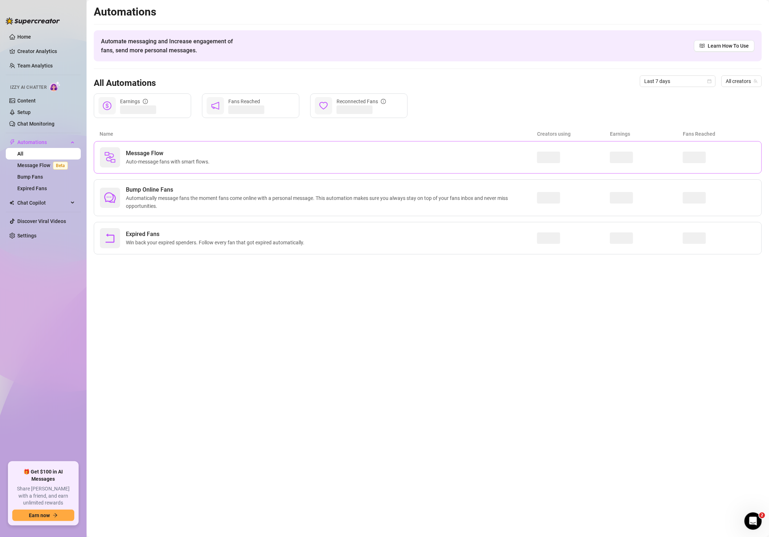
click at [279, 150] on div "Message Flow Auto-message fans with smart flows." at bounding box center [318, 157] width 437 height 20
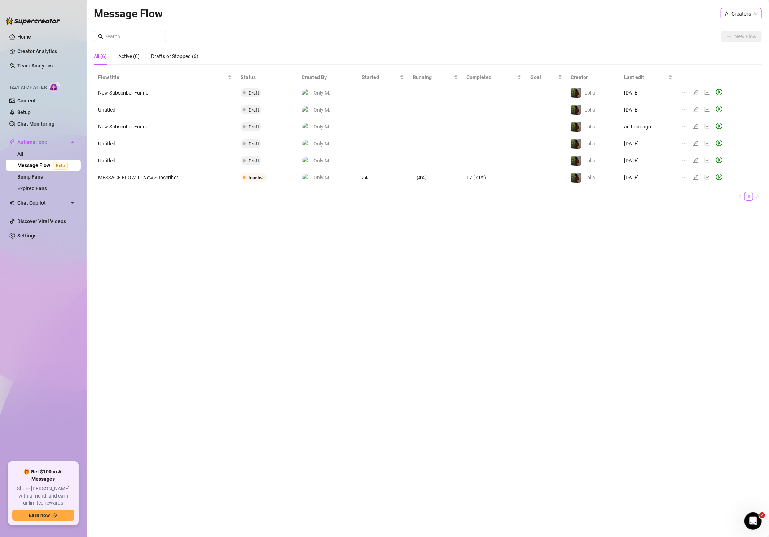
click at [740, 9] on span "All Creators" at bounding box center [741, 13] width 32 height 11
click at [738, 39] on span "( lolla.lova )" at bounding box center [744, 40] width 23 height 8
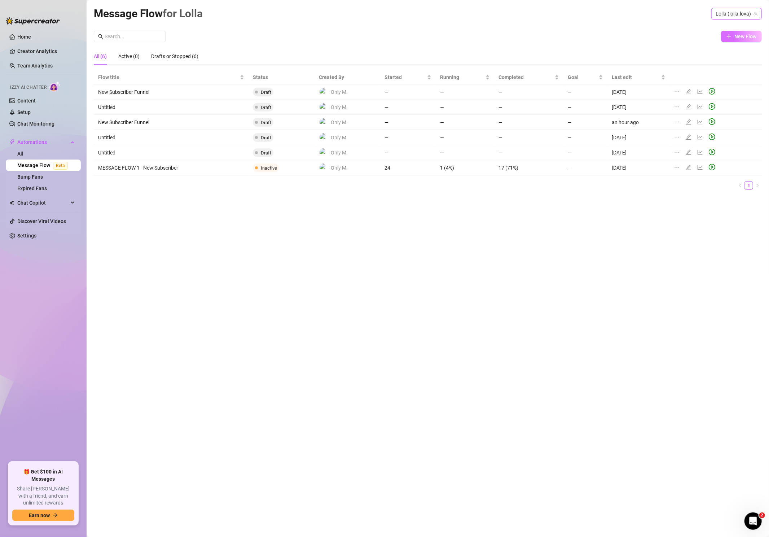
click at [741, 37] on span "New Flow" at bounding box center [746, 37] width 22 height 6
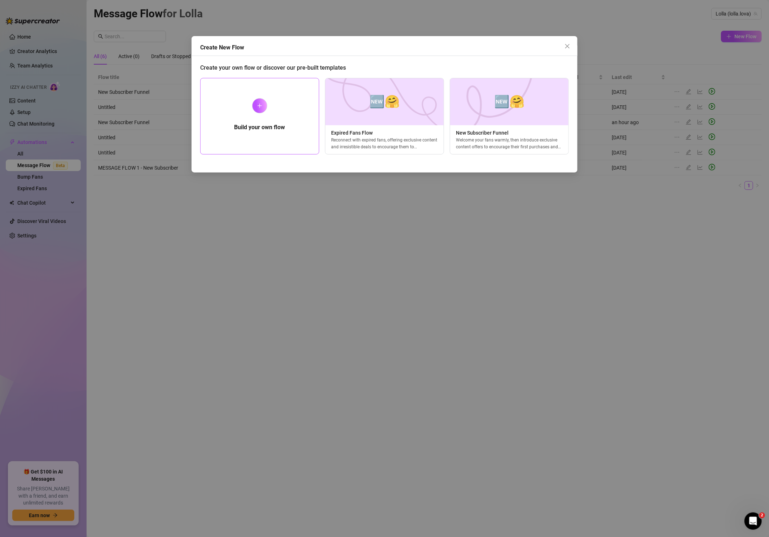
click at [258, 105] on icon "plus" at bounding box center [260, 105] width 4 height 0
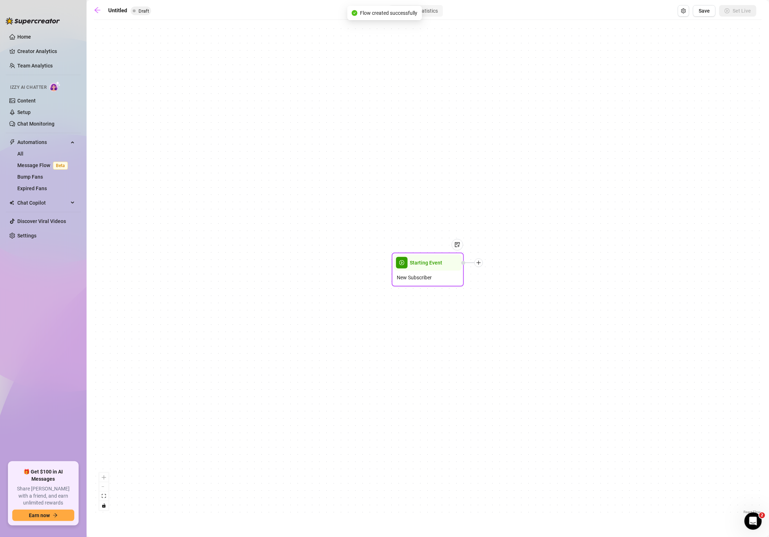
click at [440, 266] on div "Starting Event" at bounding box center [428, 263] width 68 height 16
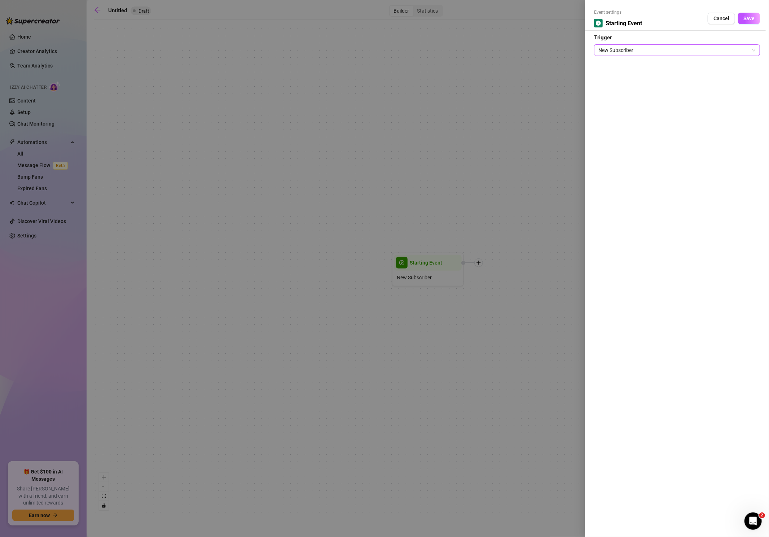
click at [665, 49] on span "New Subscriber" at bounding box center [677, 50] width 157 height 11
click at [650, 66] on div "New Subscriber" at bounding box center [677, 65] width 154 height 8
